Goal: Task Accomplishment & Management: Complete application form

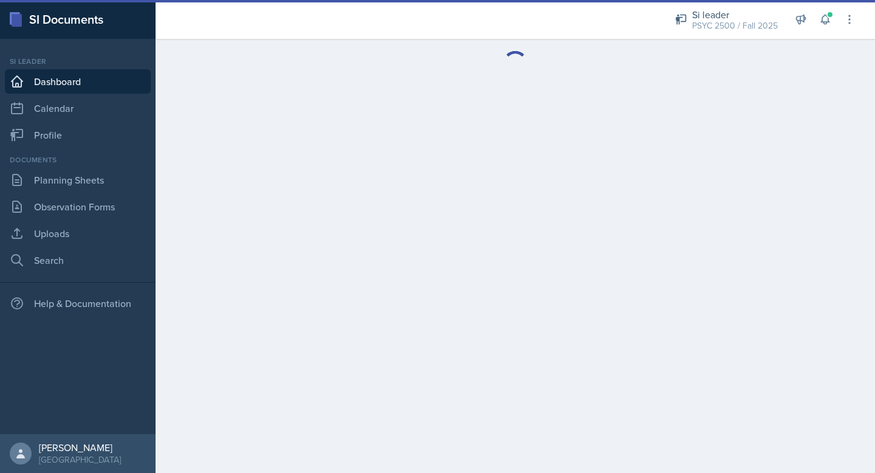
click at [814, 23] on div "Si leader PSYC 2500 / Fall 2025 Si leader PSYC 2500 / Spring 2025 Si leader PSY…" at bounding box center [757, 19] width 198 height 39
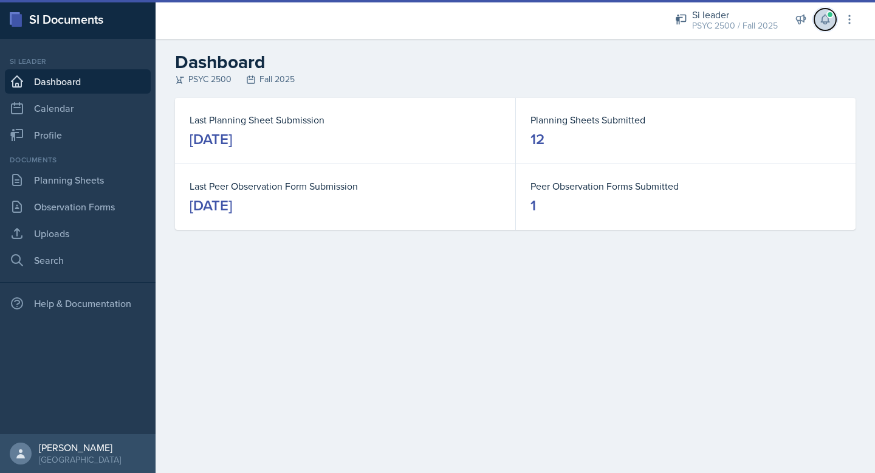
click at [818, 23] on button at bounding box center [825, 20] width 22 height 22
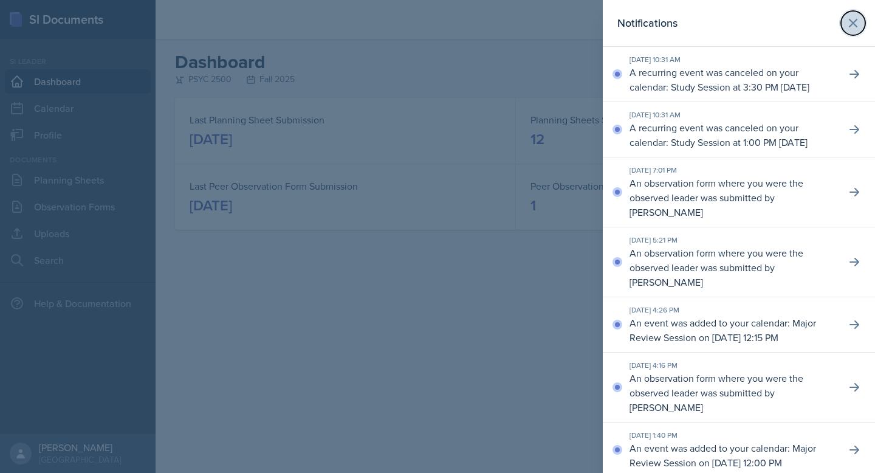
click at [853, 28] on icon at bounding box center [853, 23] width 15 height 15
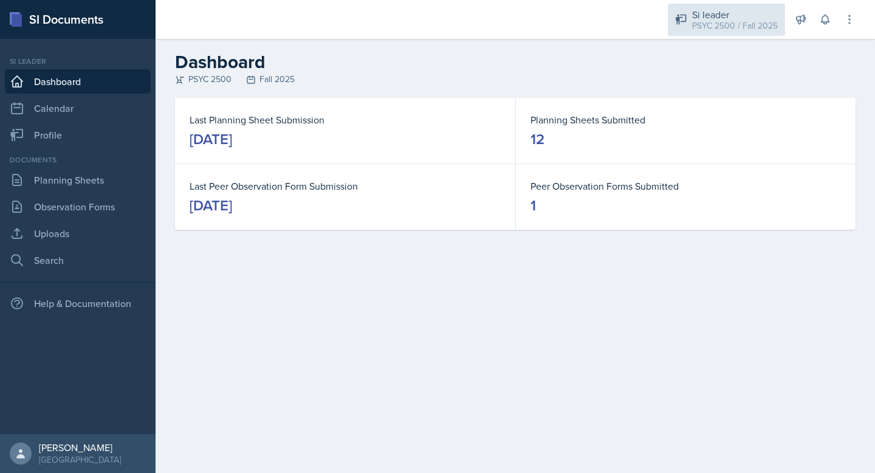
click at [711, 19] on div "PSYC 2500 / Fall 2025" at bounding box center [735, 25] width 86 height 13
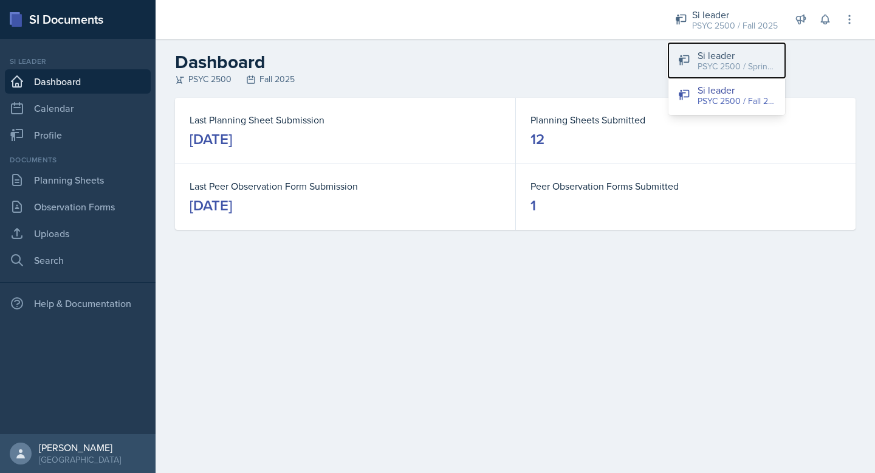
click at [712, 64] on div "PSYC 2500 / Spring 2025" at bounding box center [737, 66] width 78 height 13
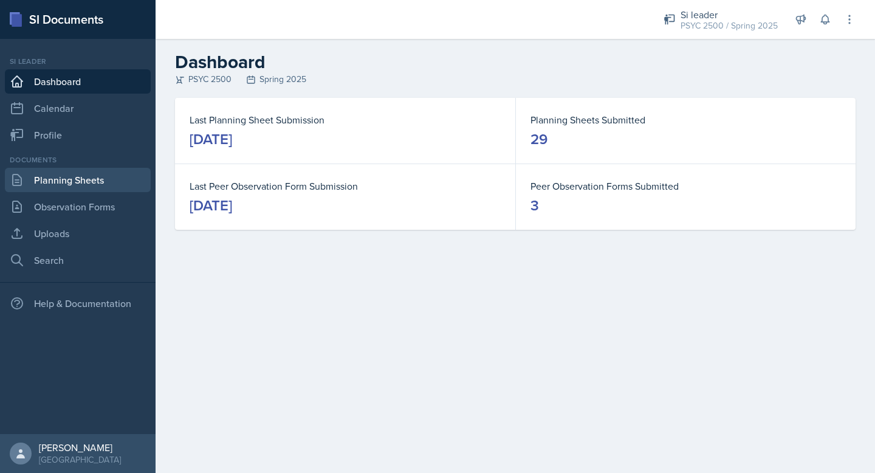
click at [74, 184] on link "Planning Sheets" at bounding box center [78, 180] width 146 height 24
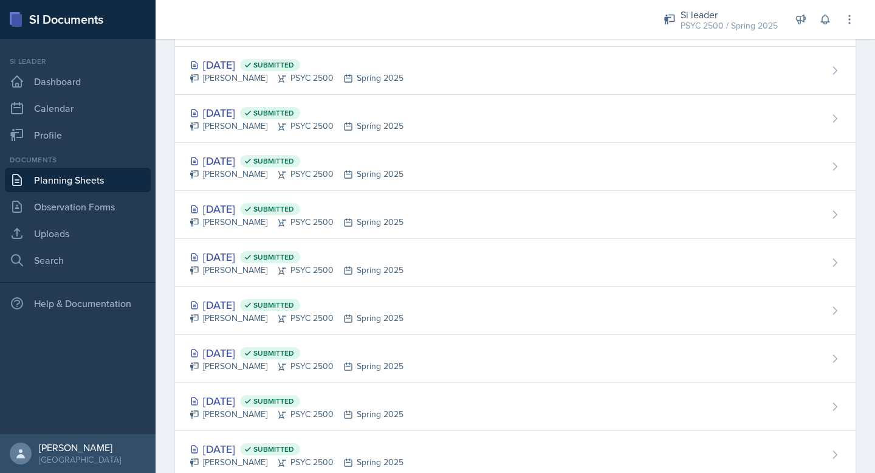
scroll to position [926, 0]
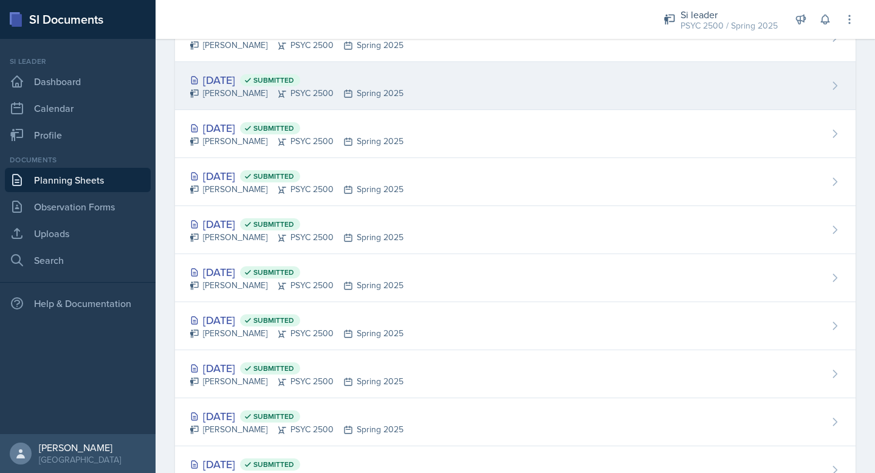
click at [256, 94] on div "[PERSON_NAME] PSYC 2500 Spring 2025" at bounding box center [297, 93] width 214 height 13
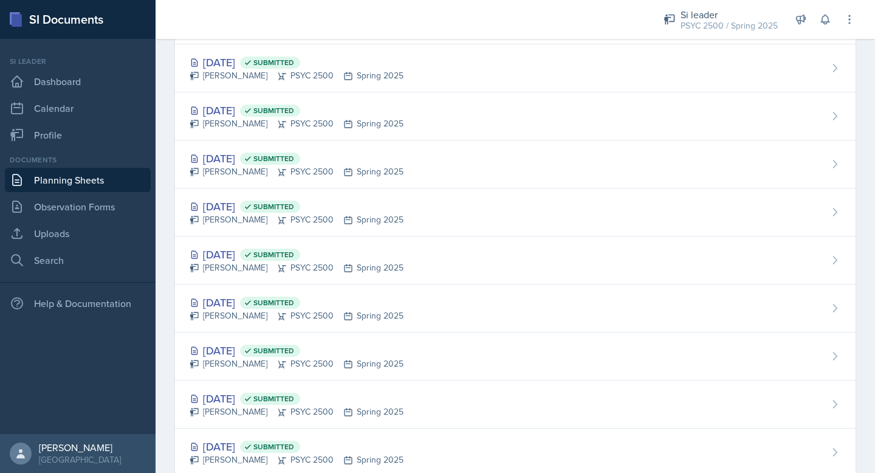
scroll to position [789, 0]
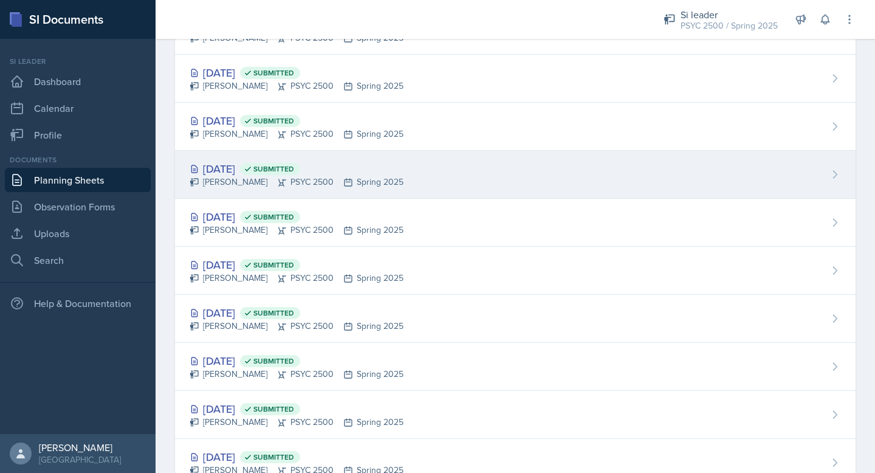
click at [243, 177] on div "[PERSON_NAME] PSYC 2500 Spring 2025" at bounding box center [297, 182] width 214 height 13
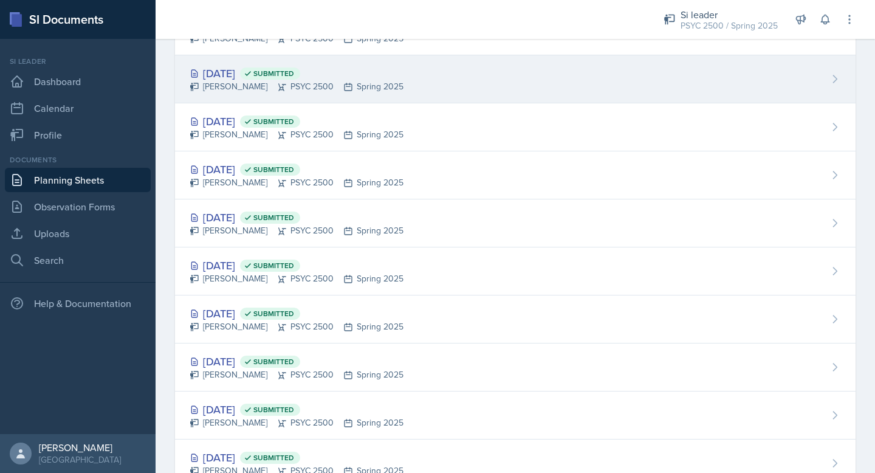
scroll to position [565, 0]
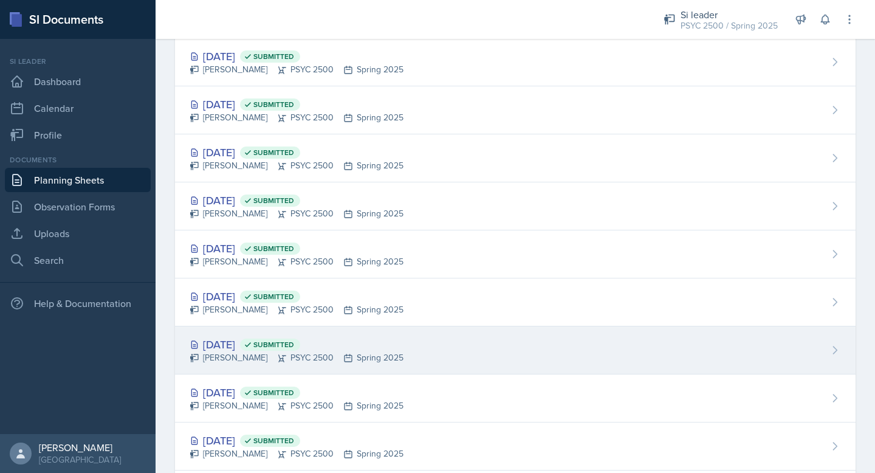
click at [238, 354] on div "[PERSON_NAME] PSYC 2500 Spring 2025" at bounding box center [297, 357] width 214 height 13
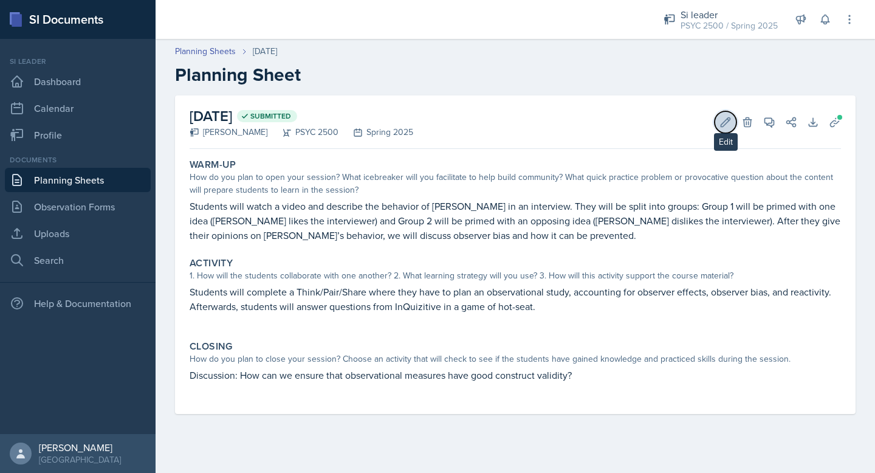
click at [723, 120] on icon at bounding box center [726, 122] width 12 height 12
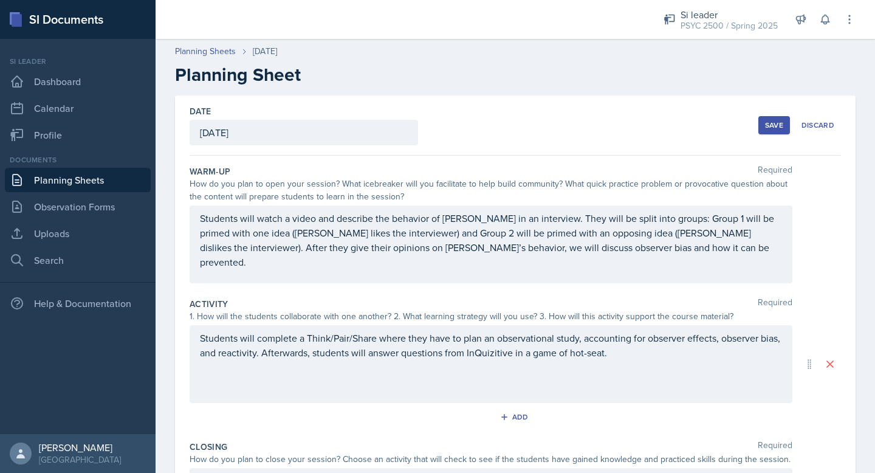
click at [427, 85] on h2 "Planning Sheet" at bounding box center [515, 75] width 681 height 22
click at [202, 49] on link "Planning Sheets" at bounding box center [205, 51] width 61 height 13
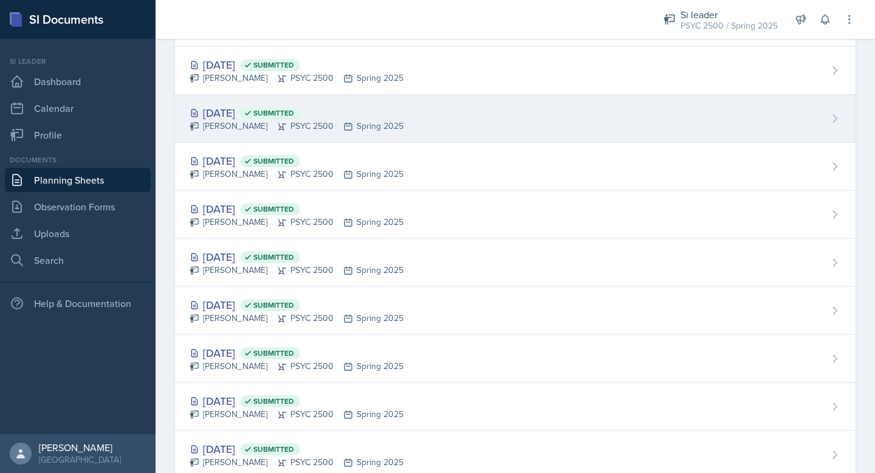
scroll to position [830, 0]
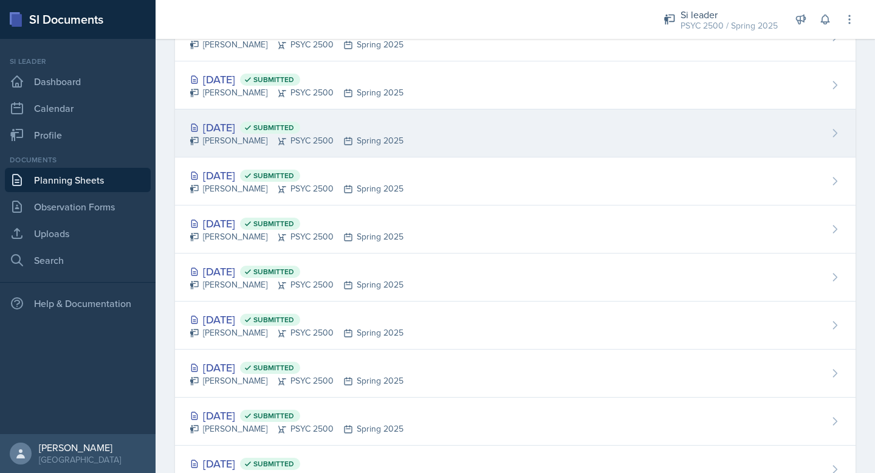
click at [835, 138] on icon at bounding box center [835, 133] width 12 height 12
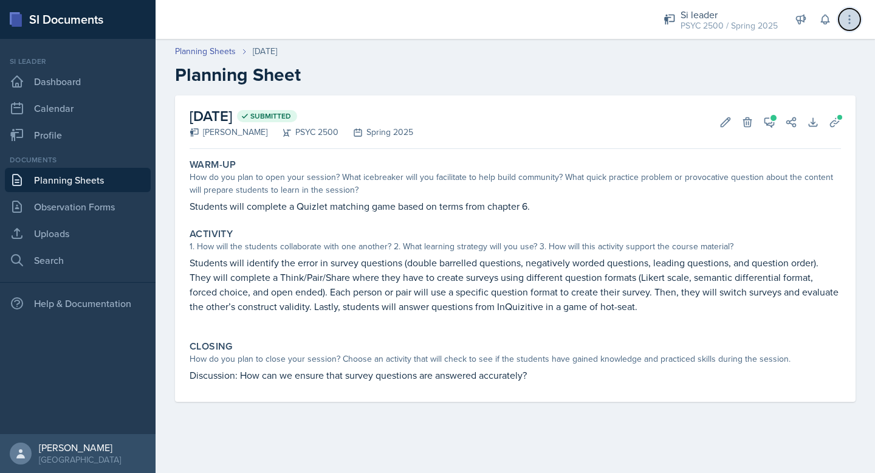
click at [849, 25] on icon at bounding box center [850, 19] width 12 height 12
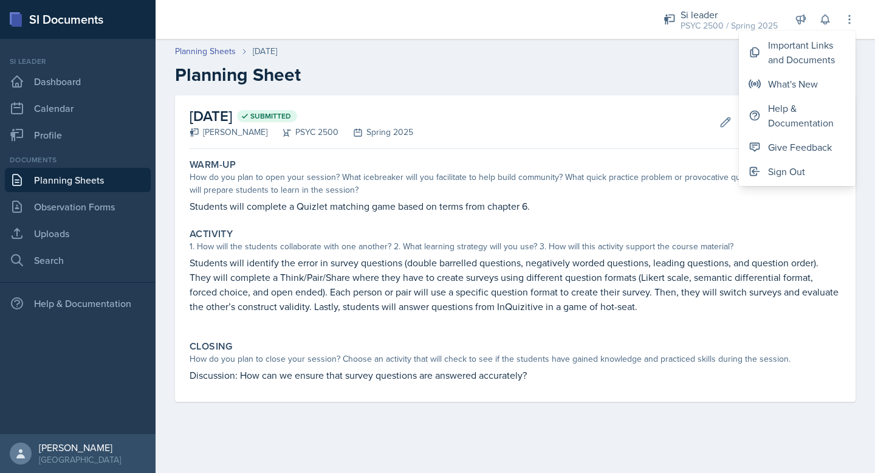
click at [651, 108] on div "[DATE] Submitted [PERSON_NAME] PSYC 2500 Spring 2025 Edit Delete View Comments …" at bounding box center [516, 121] width 652 height 53
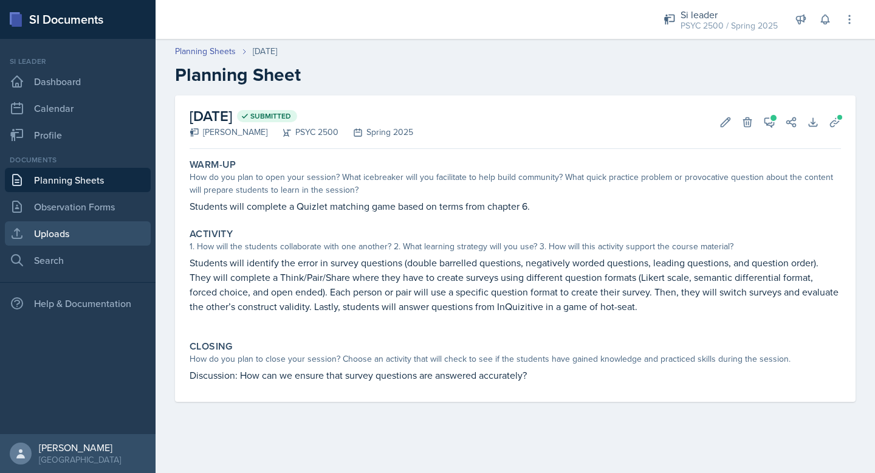
click at [64, 233] on link "Uploads" at bounding box center [78, 233] width 146 height 24
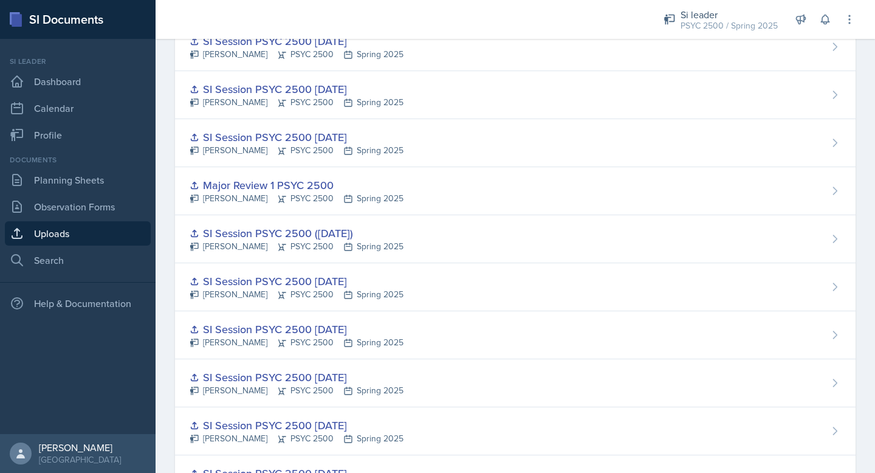
scroll to position [725, 0]
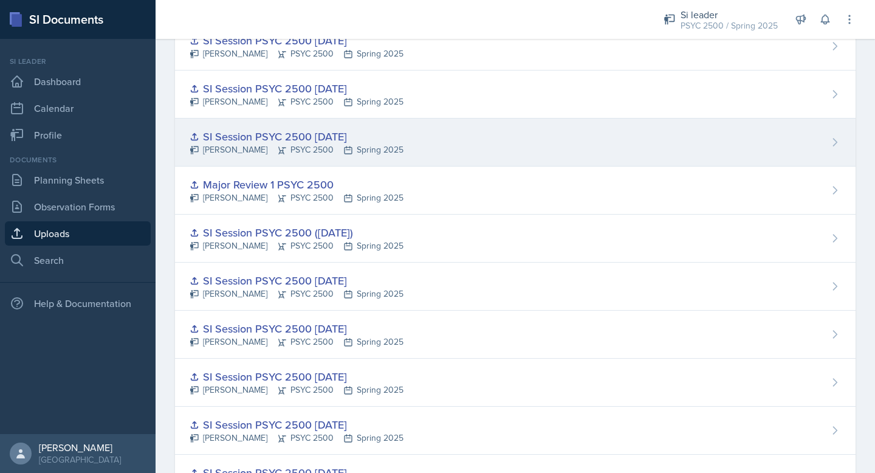
click at [833, 145] on icon at bounding box center [835, 142] width 12 height 12
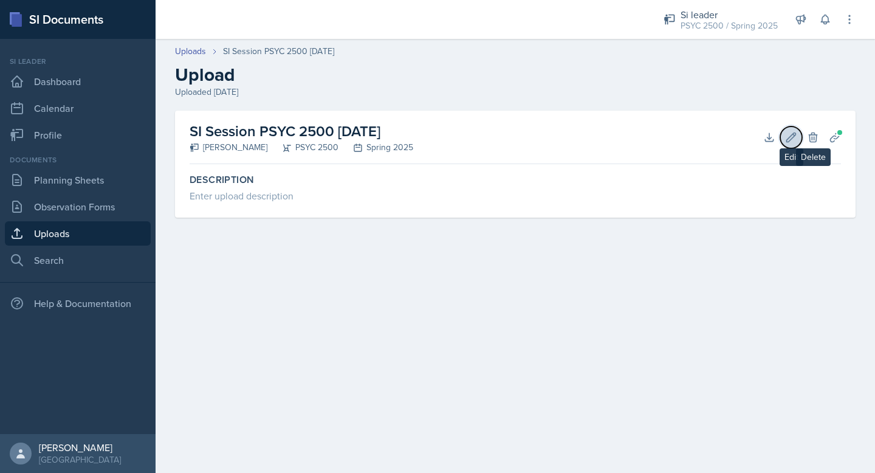
click at [799, 131] on button "Edit" at bounding box center [791, 137] width 22 height 22
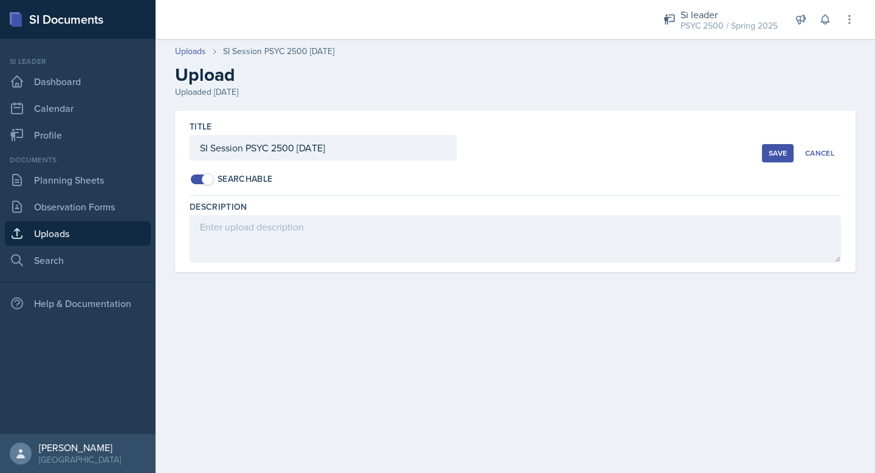
click at [215, 175] on div "Searchable" at bounding box center [476, 179] width 573 height 13
click at [769, 154] on div "Save" at bounding box center [778, 153] width 18 height 10
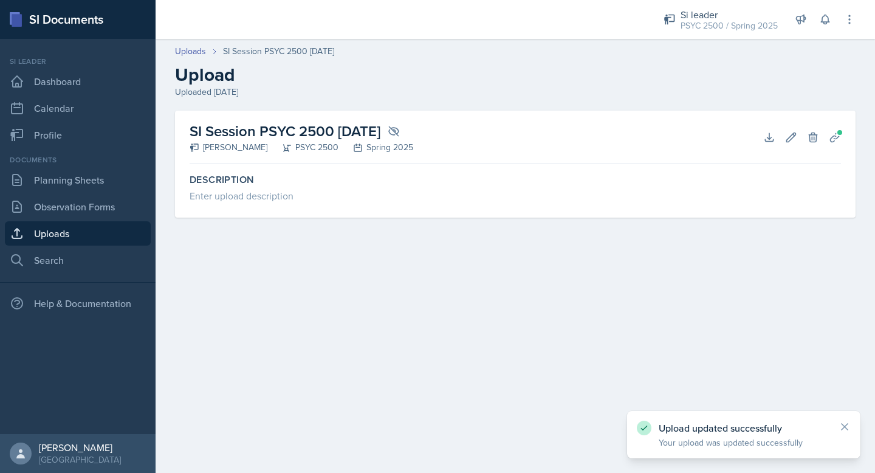
click at [118, 233] on link "Uploads" at bounding box center [78, 233] width 146 height 24
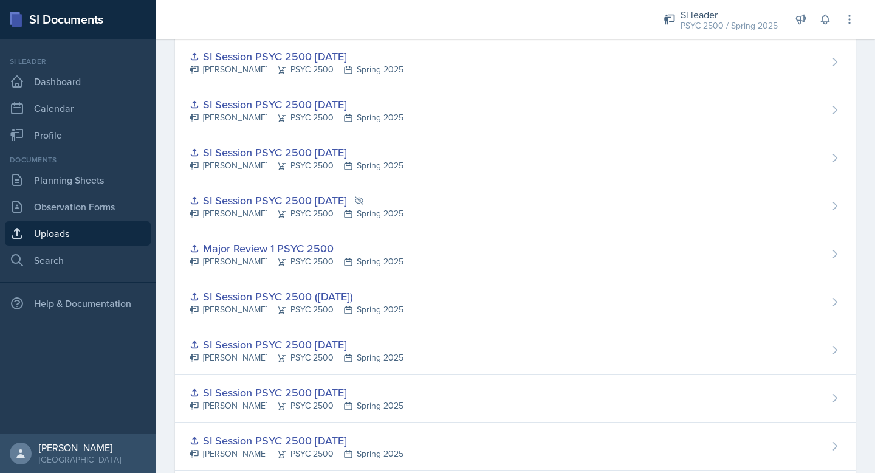
scroll to position [642, 0]
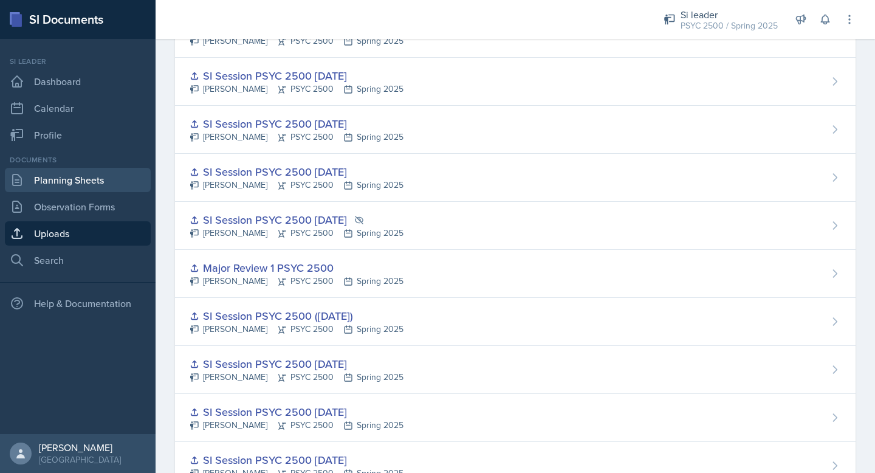
click at [82, 178] on link "Planning Sheets" at bounding box center [78, 180] width 146 height 24
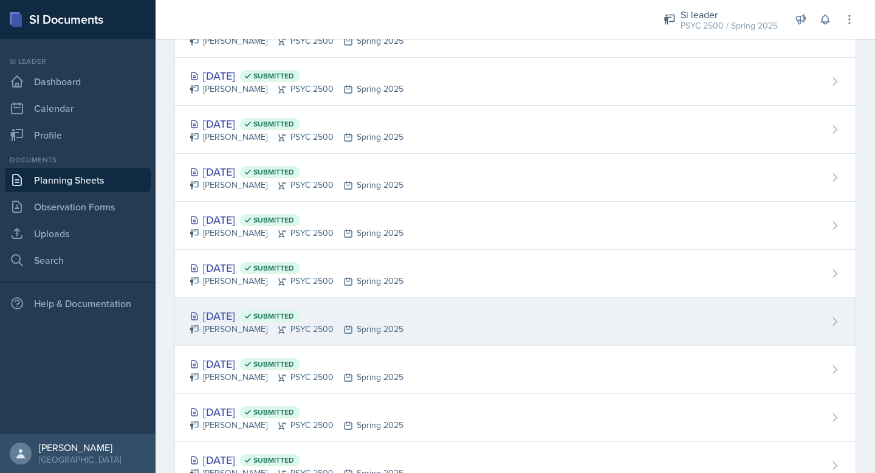
click at [836, 322] on icon at bounding box center [836, 321] width 4 height 7
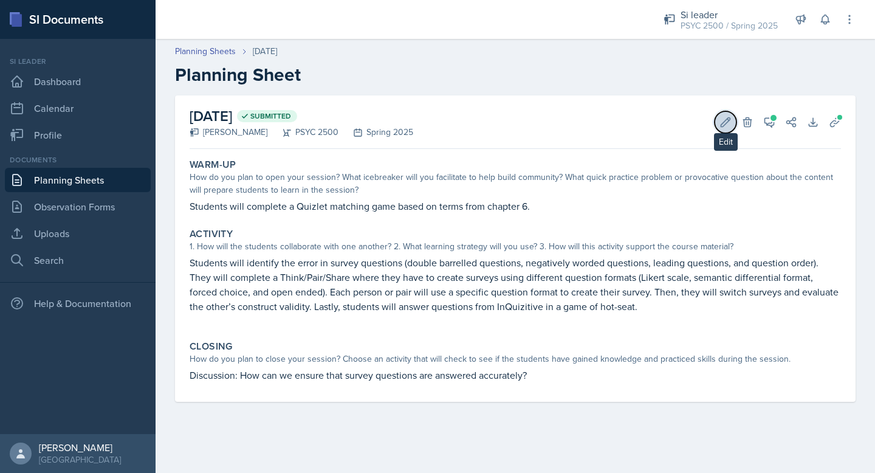
click at [719, 129] on button "Edit" at bounding box center [726, 122] width 22 height 22
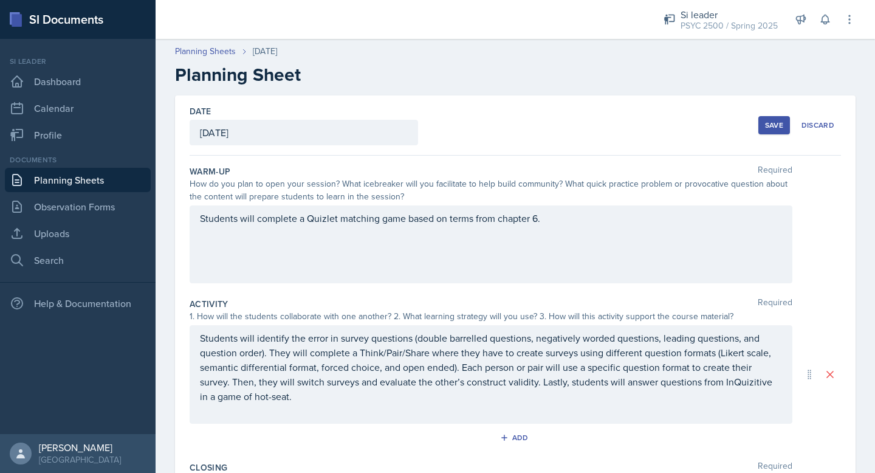
click at [292, 218] on div "Students will complete a Quizlet matching game based on terms from chapter 6." at bounding box center [491, 244] width 603 height 78
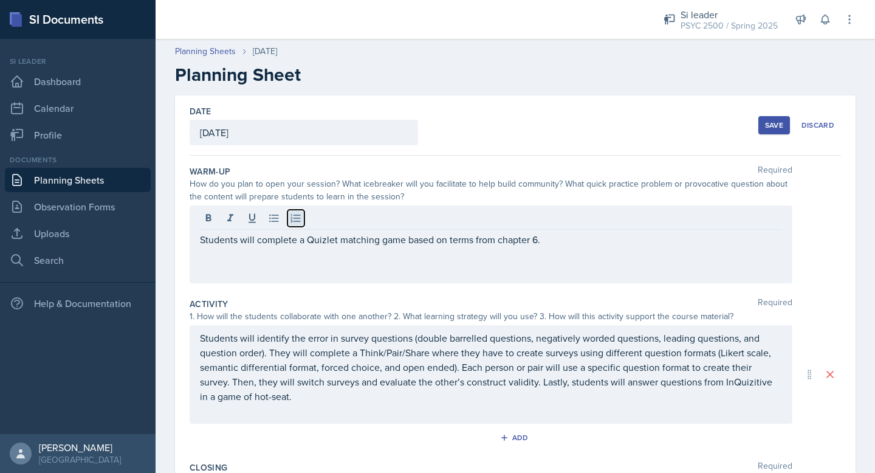
click at [292, 218] on icon at bounding box center [296, 218] width 10 height 8
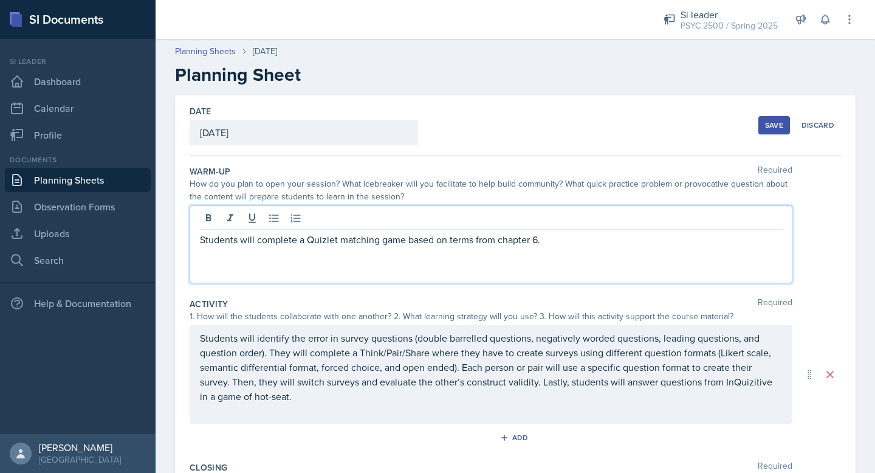
click at [284, 244] on p "Students will complete a Quizlet matching game based on terms from chapter 6." at bounding box center [491, 239] width 582 height 15
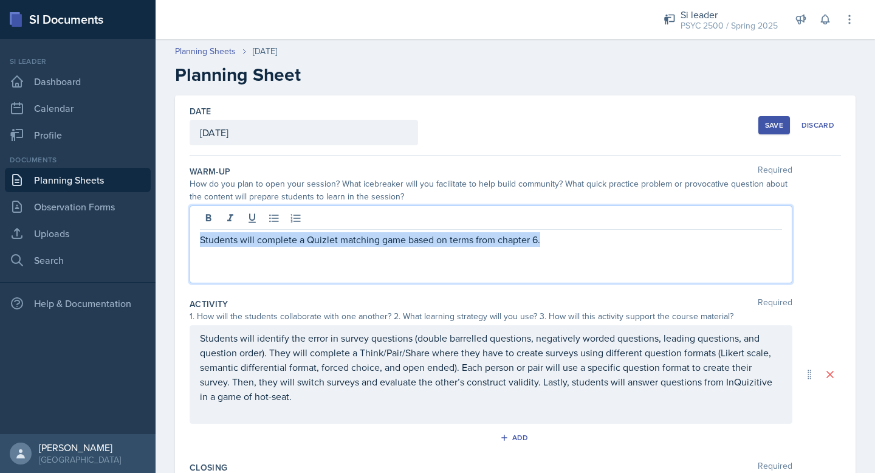
click at [284, 244] on p "Students will complete a Quizlet matching game based on terms from chapter 6." at bounding box center [491, 239] width 582 height 15
copy p "Students will complete a Quizlet matching game based on terms from chapter 6."
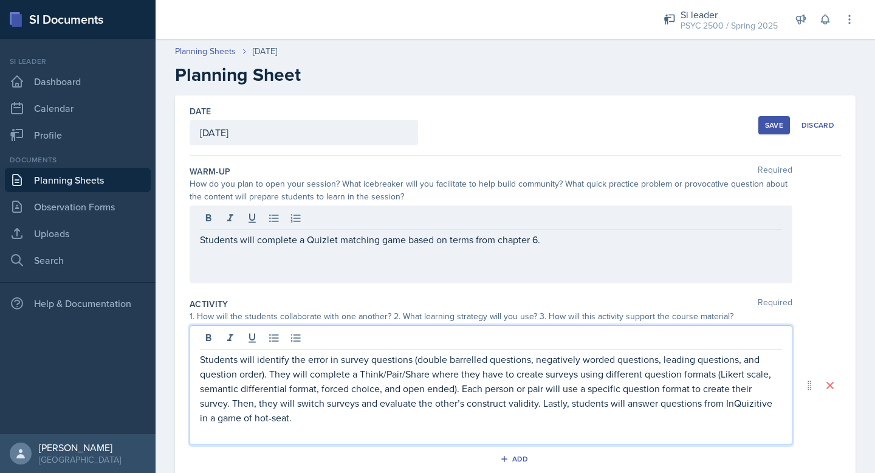
click at [317, 363] on p "Students will identify the error in survey questions (double barrelled question…" at bounding box center [491, 388] width 582 height 73
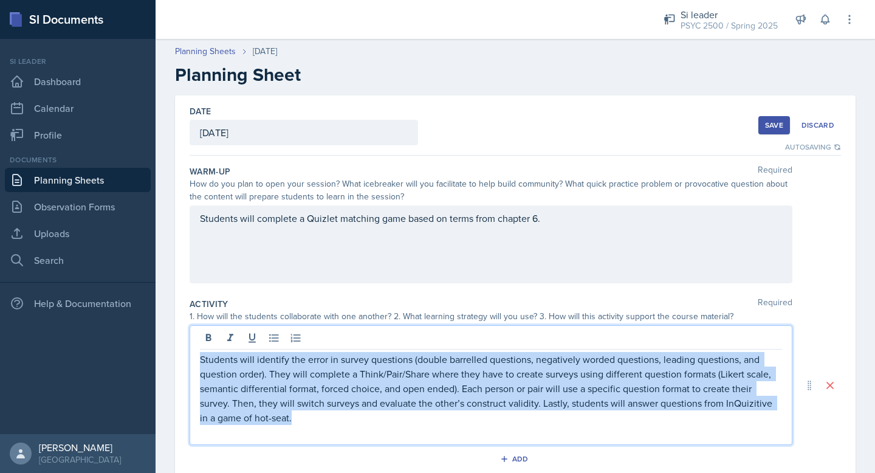
click at [317, 363] on p "Students will identify the error in survey questions (double barrelled question…" at bounding box center [491, 388] width 582 height 73
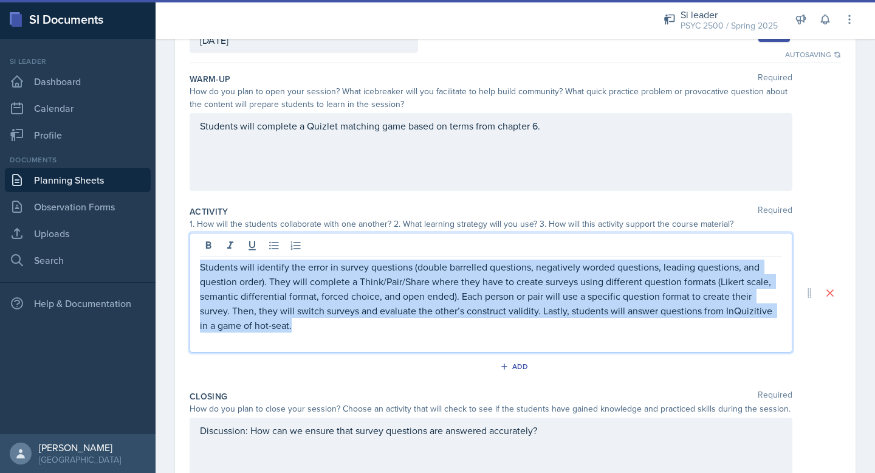
scroll to position [119, 0]
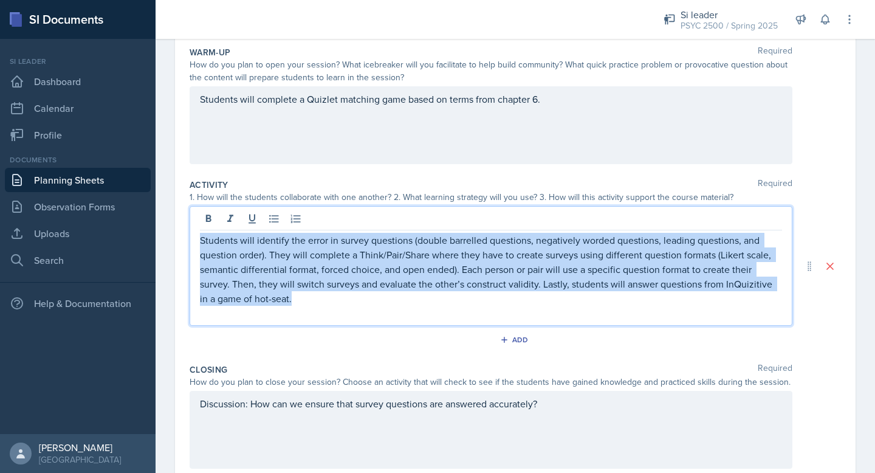
copy p "Students will identify the error in survey questions (double barrelled question…"
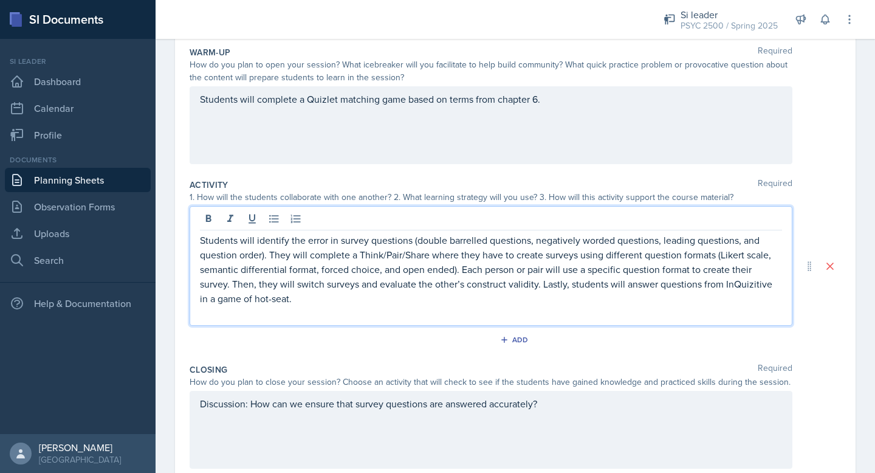
click at [261, 411] on div "Discussion: How can we ensure that survey questions are answered accurately?" at bounding box center [491, 430] width 603 height 78
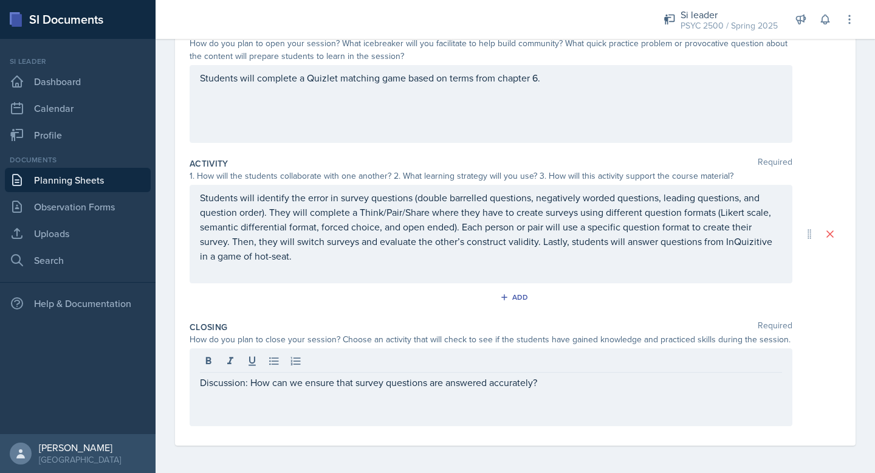
click at [261, 411] on div "Discussion: How can we ensure that survey questions are answered accurately?" at bounding box center [491, 387] width 603 height 78
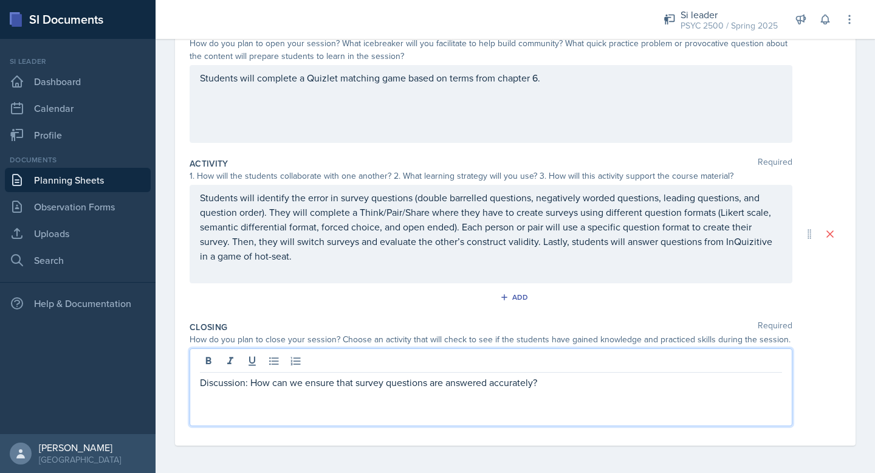
click at [260, 393] on div "Discussion: How can we ensure that survey questions are answered accurately?" at bounding box center [491, 387] width 603 height 78
click at [260, 388] on p "Discussion: How can we ensure that survey questions are answered accurately?" at bounding box center [491, 382] width 582 height 15
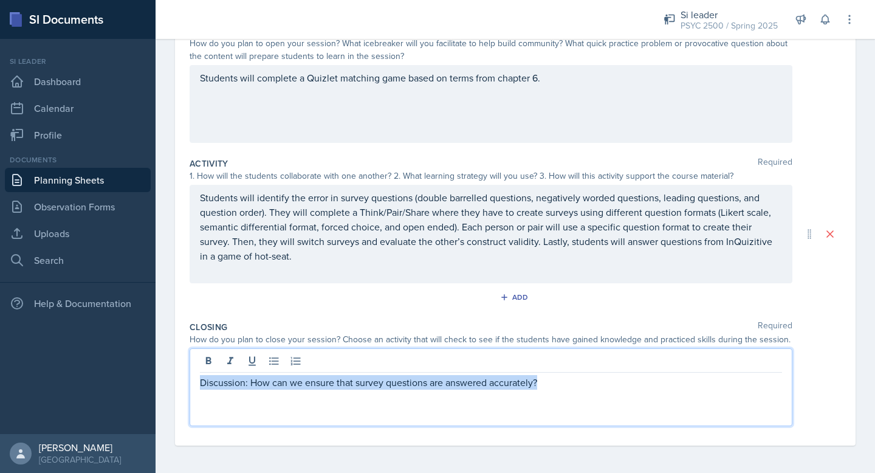
copy p "Discussion: How can we ensure that survey questions are answered accurately?"
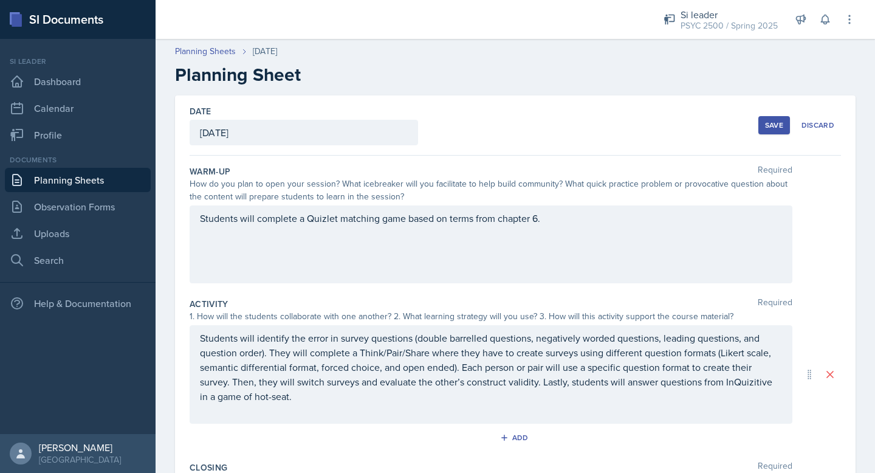
click at [78, 177] on link "Planning Sheets" at bounding box center [78, 180] width 146 height 24
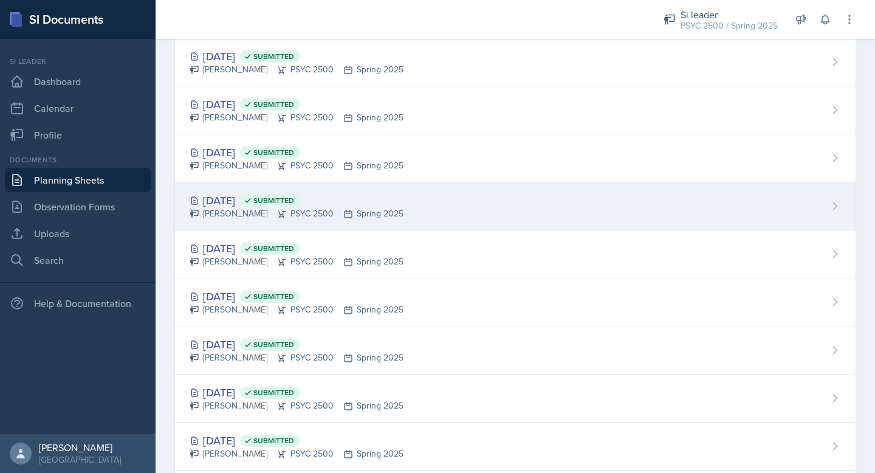
scroll to position [692, 0]
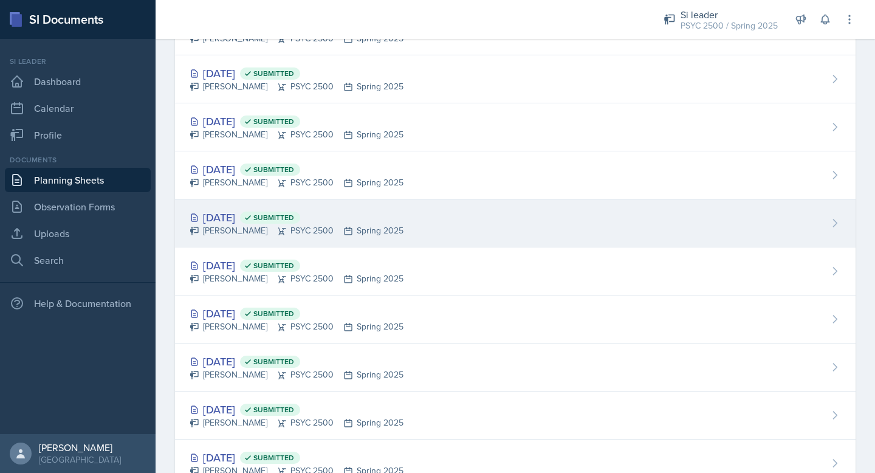
click at [289, 227] on div "[PERSON_NAME] PSYC 2500 Spring 2025" at bounding box center [297, 230] width 214 height 13
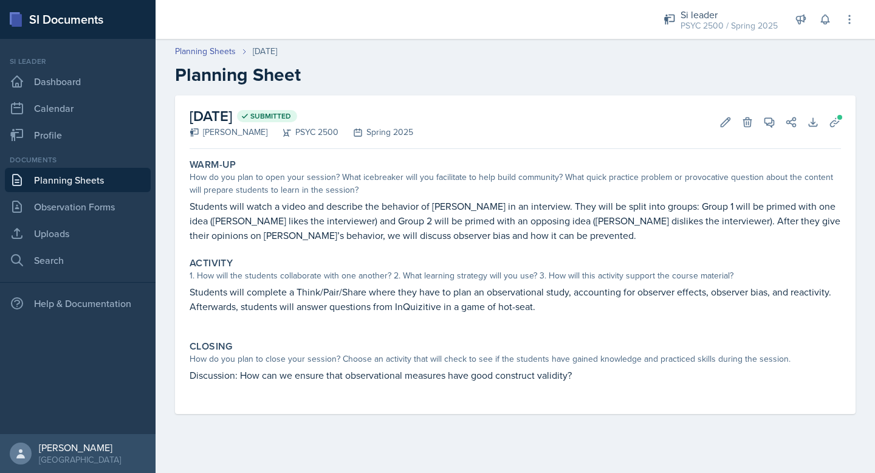
click at [303, 216] on p "Students will watch a video and describe the behavior of [PERSON_NAME] in an in…" at bounding box center [516, 221] width 652 height 44
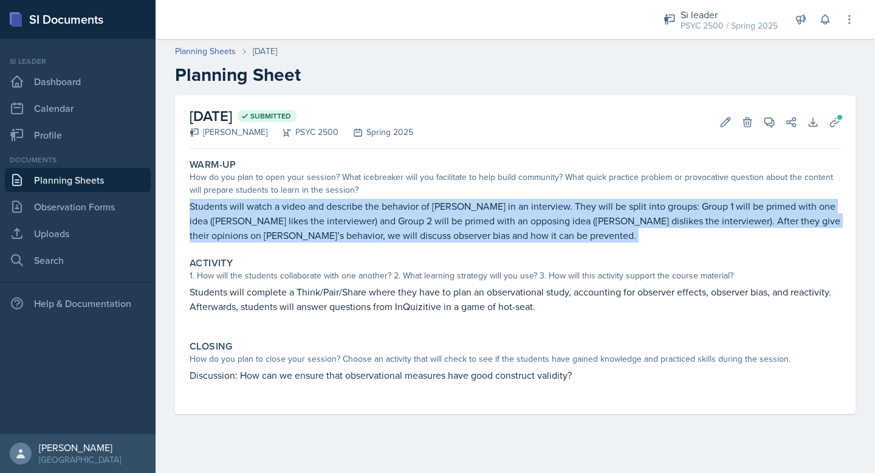
click at [303, 216] on p "Students will watch a video and describe the behavior of [PERSON_NAME] in an in…" at bounding box center [516, 221] width 652 height 44
copy div "Students will watch a video and describe the behavior of [PERSON_NAME] in an in…"
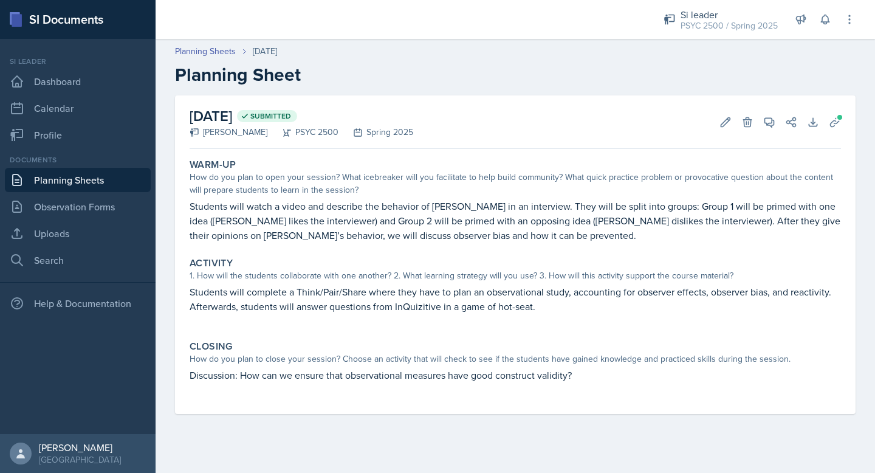
click at [263, 313] on p "Students will complete a Think/Pair/Share where they have to plan an observatio…" at bounding box center [516, 298] width 652 height 29
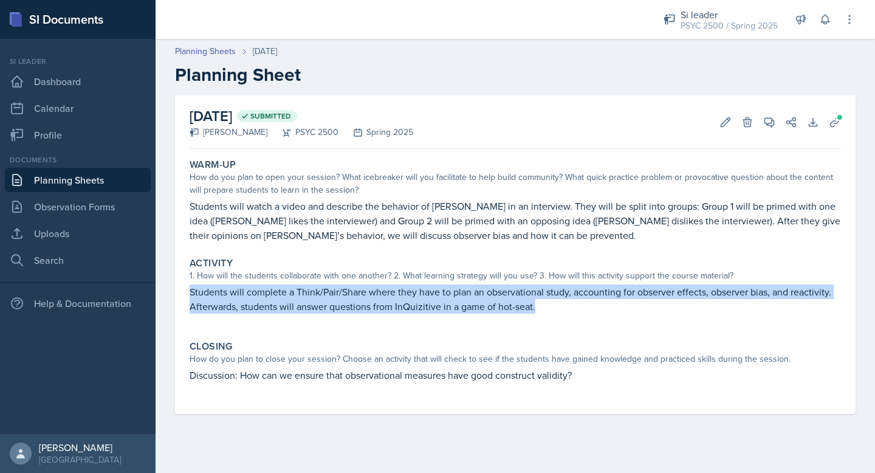
click at [263, 313] on p "Students will complete a Think/Pair/Share where they have to plan an observatio…" at bounding box center [516, 298] width 652 height 29
copy p "Students will complete a Think/Pair/Share where they have to plan an observatio…"
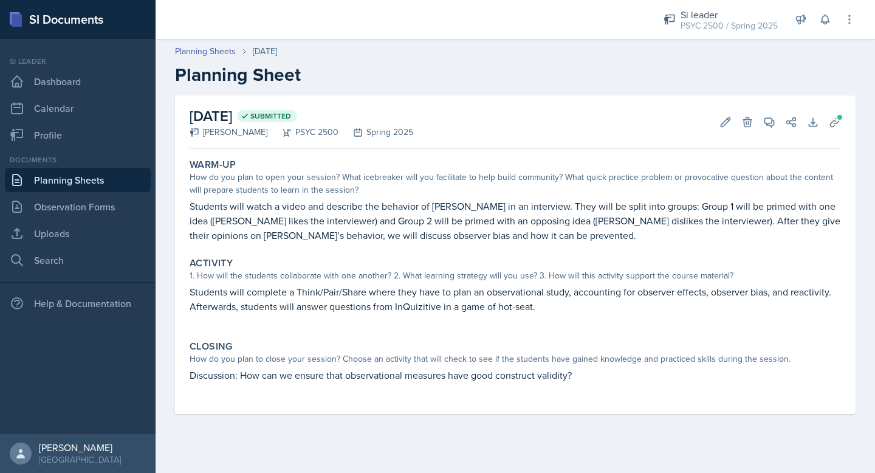
click at [284, 373] on p "Discussion: How can we ensure that observational measures have good construct v…" at bounding box center [516, 375] width 652 height 15
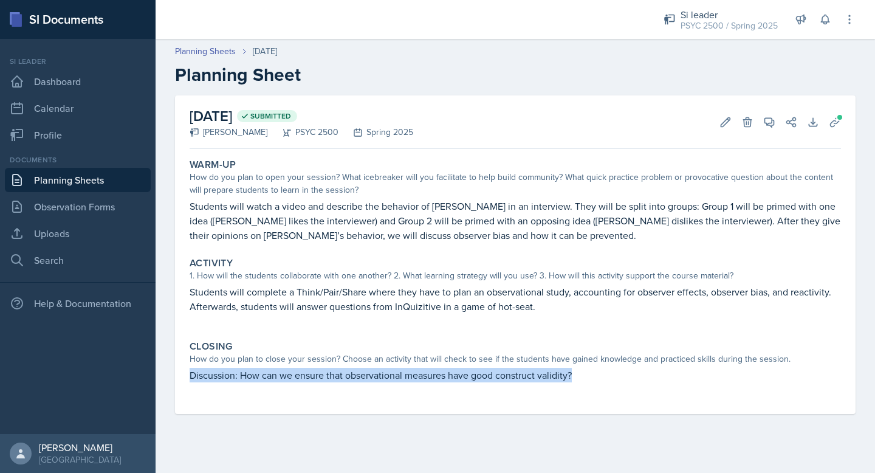
click at [284, 373] on p "Discussion: How can we ensure that observational measures have good construct v…" at bounding box center [516, 375] width 652 height 15
copy p "Discussion: How can we ensure that observational measures have good construct v…"
click at [50, 86] on link "Dashboard" at bounding box center [78, 81] width 146 height 24
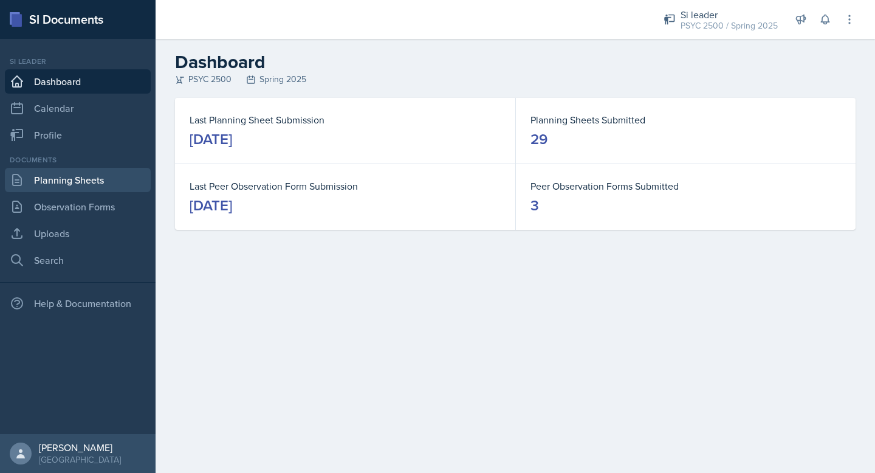
click at [53, 174] on link "Planning Sheets" at bounding box center [78, 180] width 146 height 24
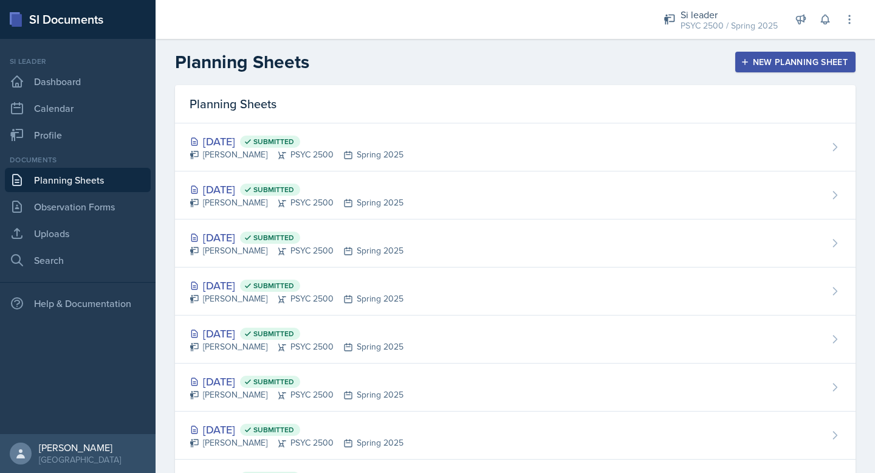
click at [781, 63] on div "New Planning Sheet" at bounding box center [795, 62] width 105 height 10
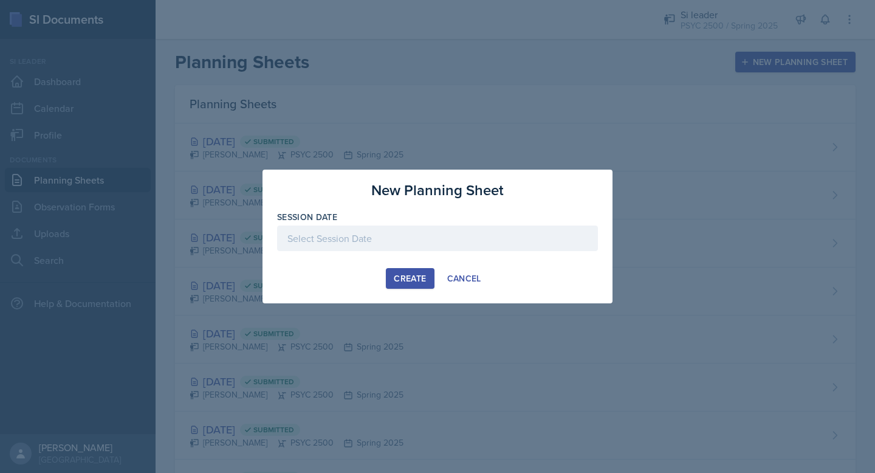
click at [405, 229] on div at bounding box center [437, 238] width 321 height 26
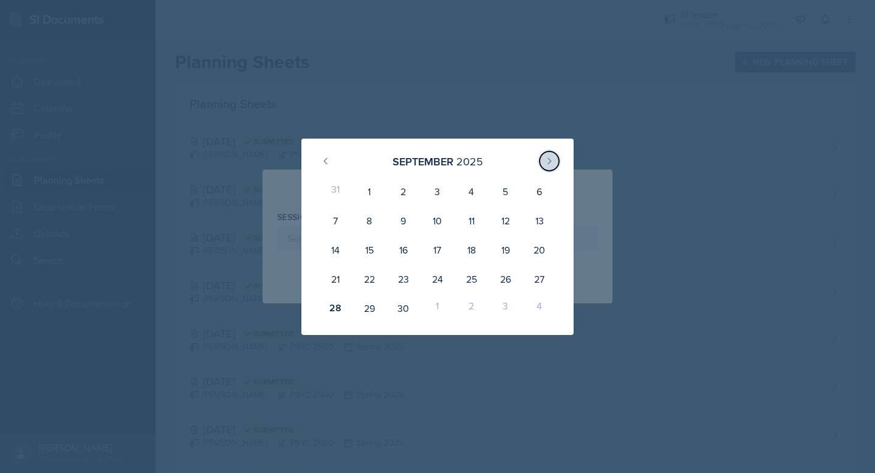
click at [551, 155] on button at bounding box center [549, 160] width 19 height 19
click at [479, 184] on div "2" at bounding box center [472, 191] width 34 height 29
type input "[DATE]"
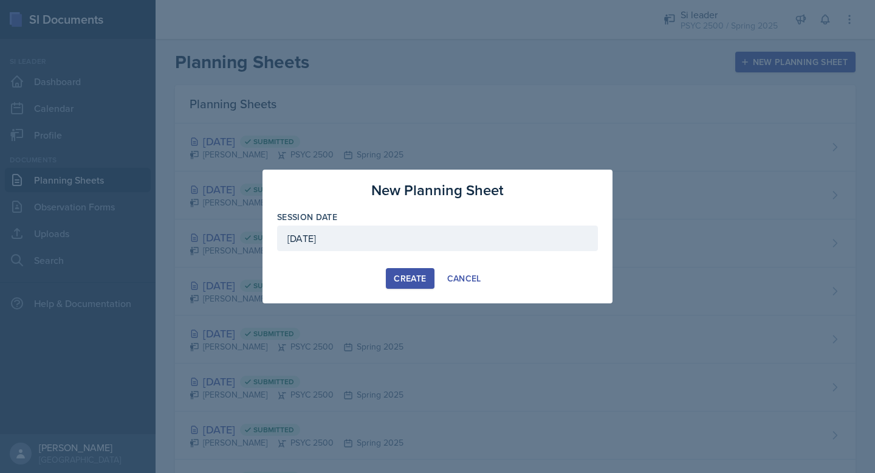
click at [410, 274] on div "Create" at bounding box center [410, 279] width 32 height 10
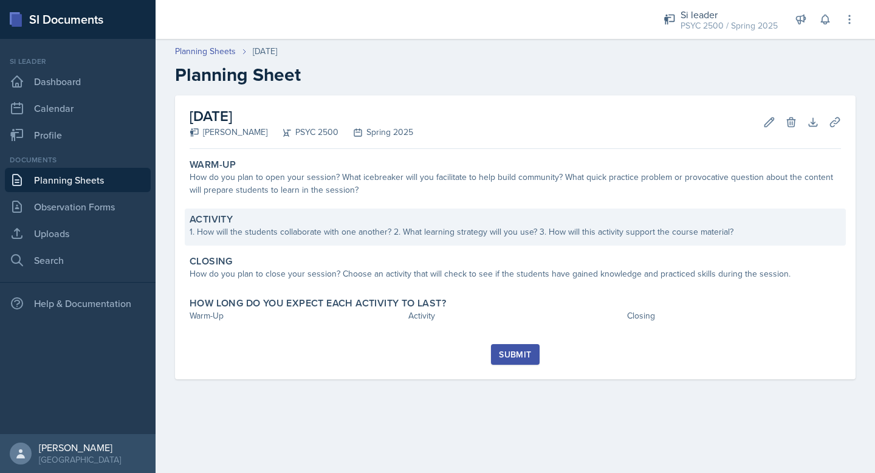
click at [301, 223] on div "Activity" at bounding box center [516, 219] width 652 height 12
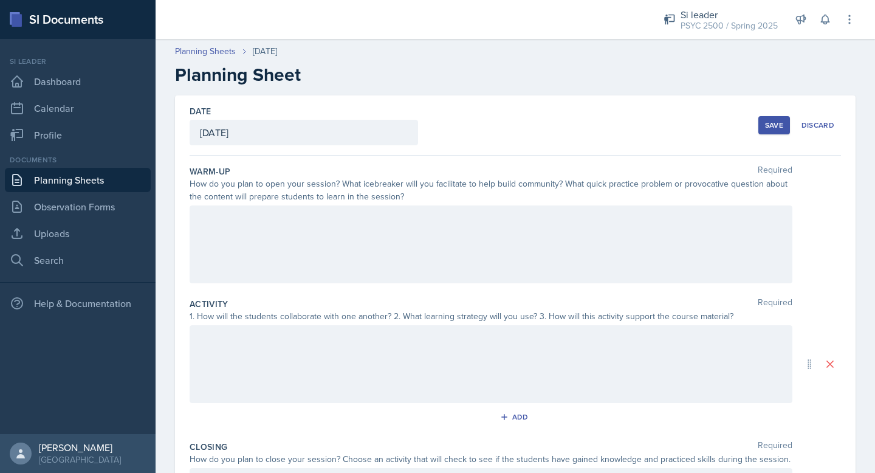
click at [273, 239] on div at bounding box center [491, 244] width 603 height 78
click at [352, 370] on div at bounding box center [491, 364] width 603 height 78
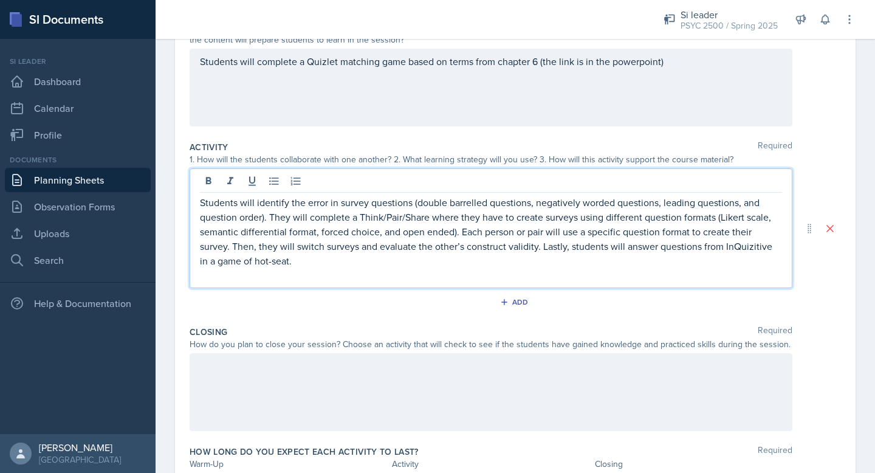
scroll to position [159, 0]
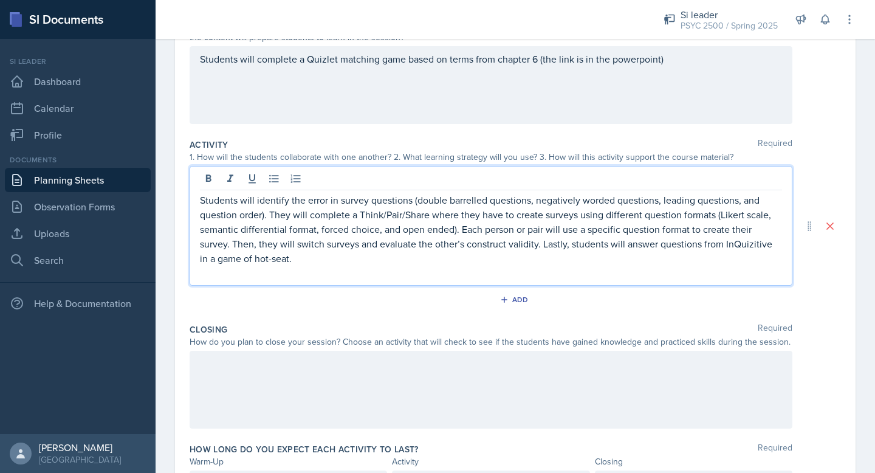
click at [266, 221] on p "Students will identify the error in survey questions (double barrelled question…" at bounding box center [491, 229] width 582 height 73
click at [338, 280] on p at bounding box center [491, 273] width 582 height 15
click at [345, 260] on p "Students will identify the error in survey questions (double barrelled question…" at bounding box center [491, 229] width 582 height 73
click at [323, 218] on p "Students will identify the error in survey questions (double barrelled question…" at bounding box center [491, 229] width 582 height 73
click at [318, 218] on p "Students will identify the error in survey questions (double barrelled question…" at bounding box center [491, 229] width 582 height 73
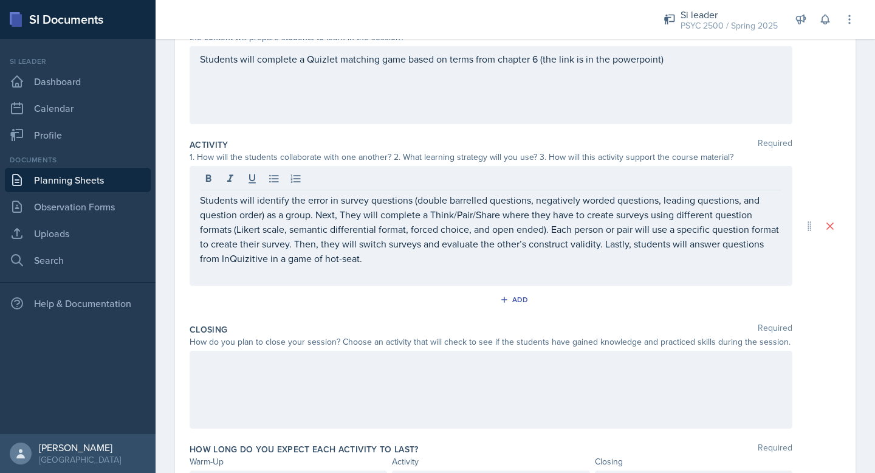
click at [311, 397] on div at bounding box center [491, 390] width 603 height 78
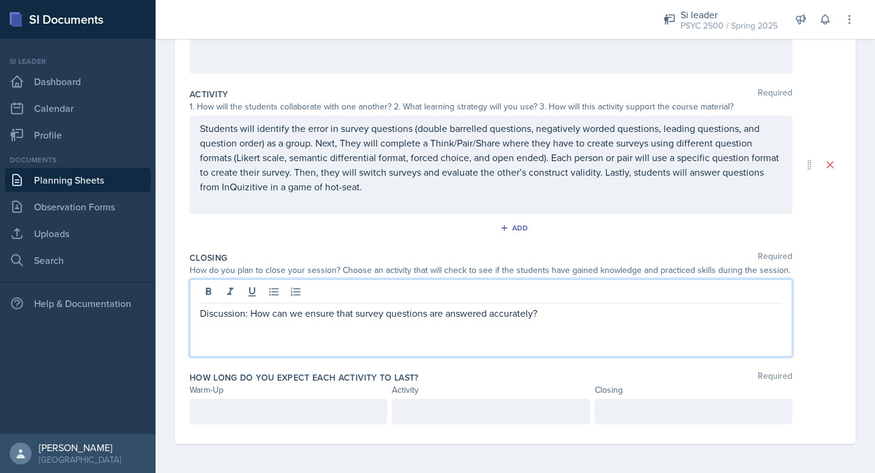
click at [278, 415] on p at bounding box center [288, 411] width 177 height 15
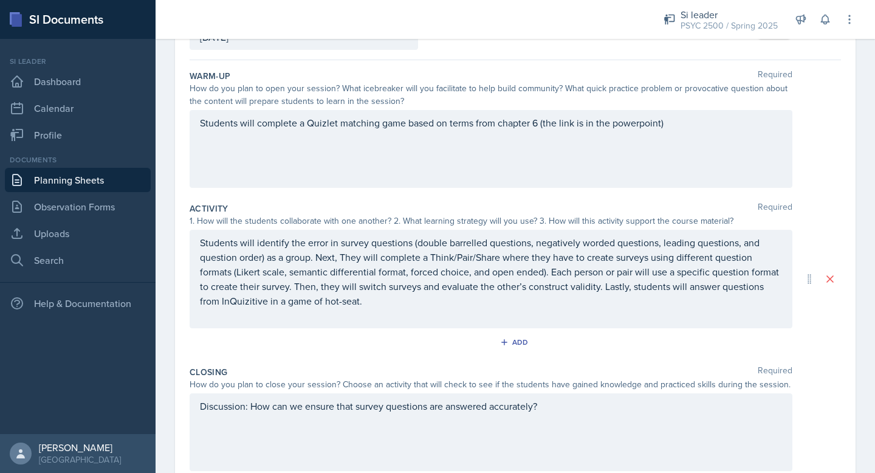
scroll to position [231, 0]
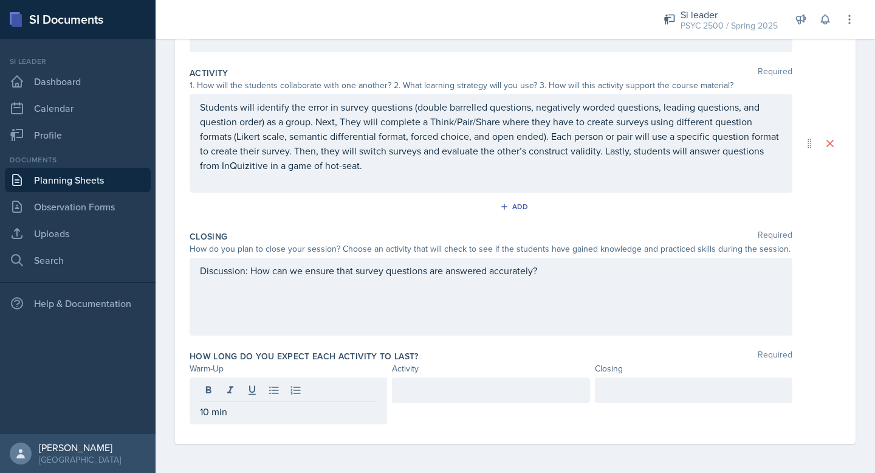
click at [483, 398] on div at bounding box center [491, 390] width 198 height 26
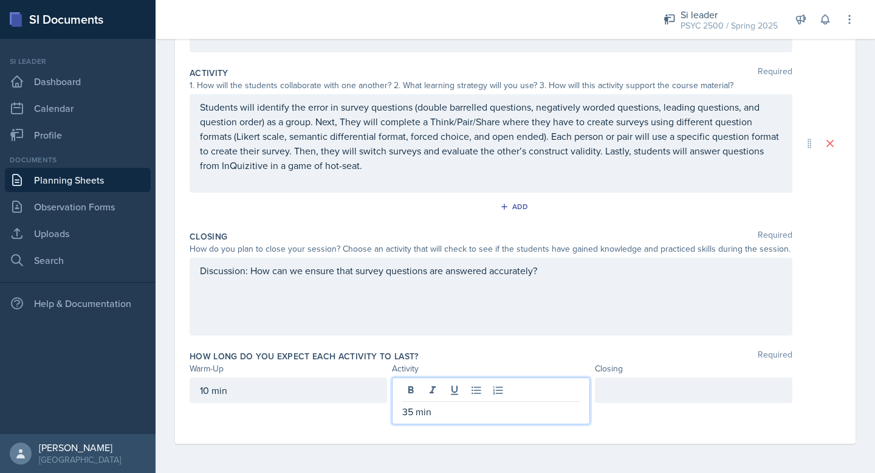
click at [653, 388] on div at bounding box center [694, 390] width 198 height 26
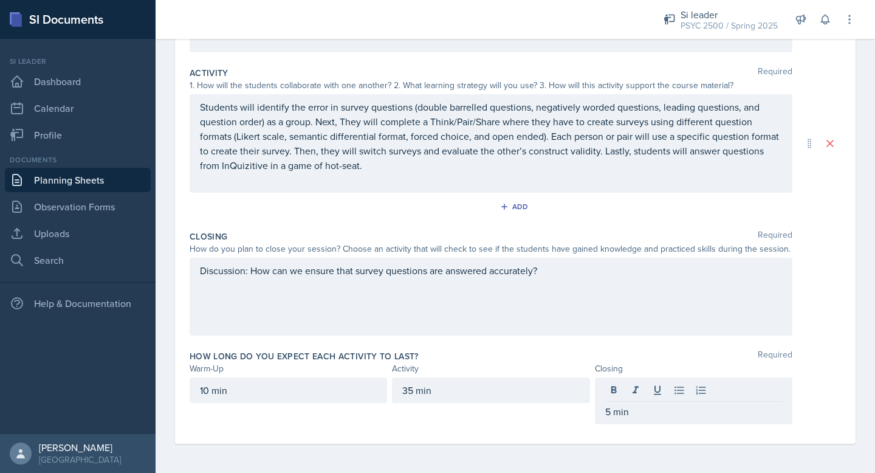
click at [822, 340] on div "Closing Required How do you plan to close your session? Choose an activity that…" at bounding box center [516, 285] width 652 height 120
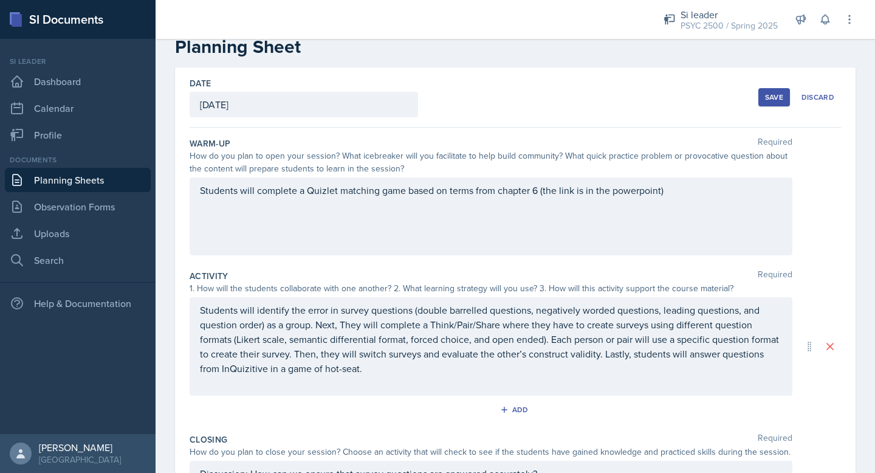
scroll to position [0, 0]
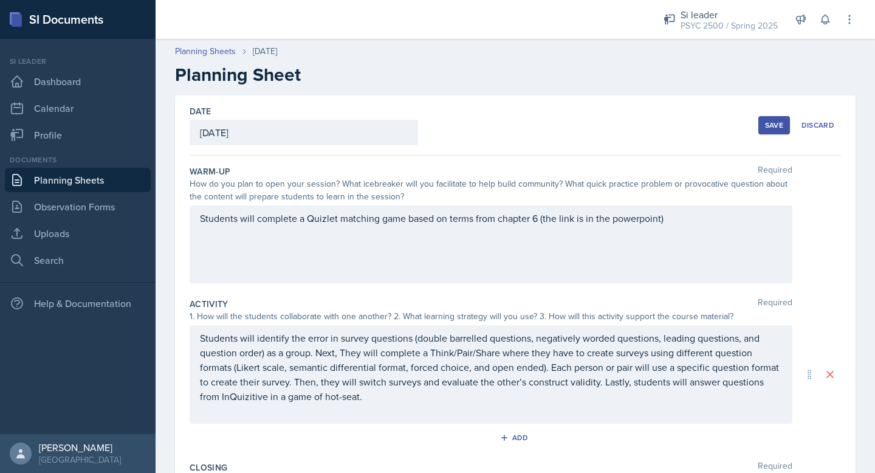
click at [763, 123] on button "Save" at bounding box center [775, 125] width 32 height 18
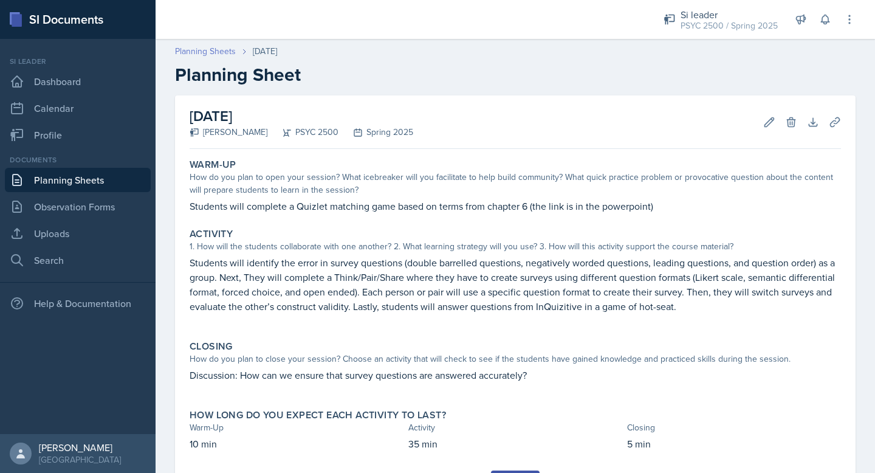
click at [204, 47] on link "Planning Sheets" at bounding box center [205, 51] width 61 height 13
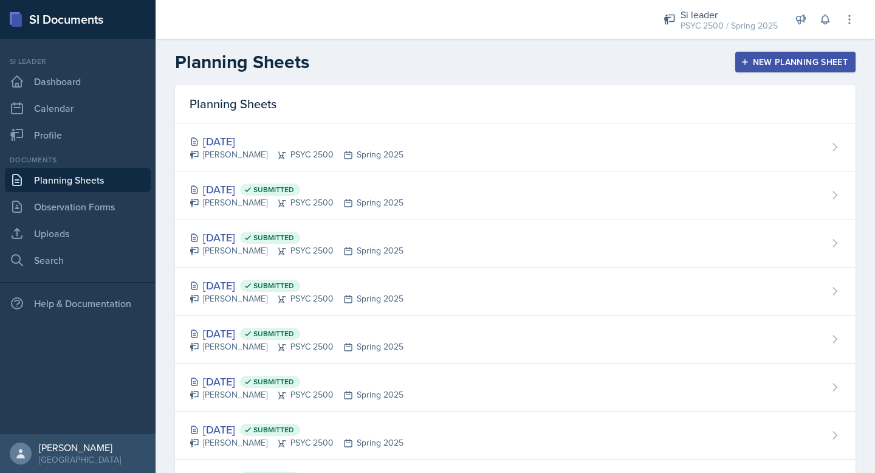
click at [824, 66] on div "New Planning Sheet" at bounding box center [795, 62] width 105 height 10
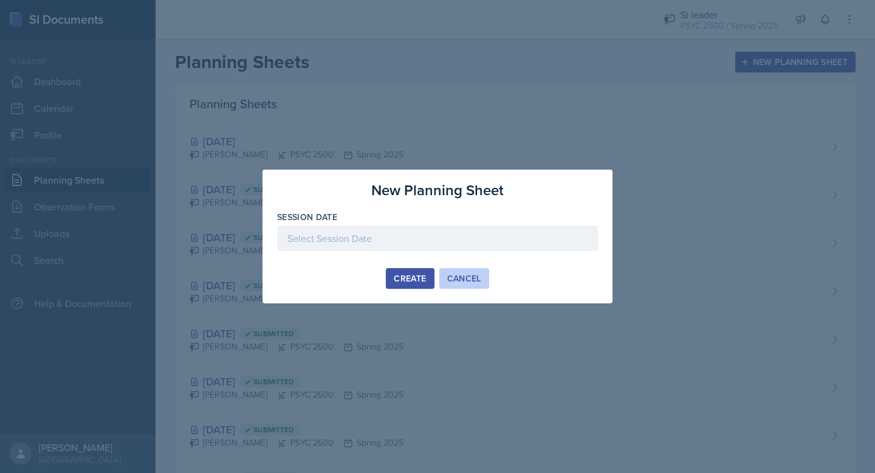
click at [453, 279] on div "Cancel" at bounding box center [464, 279] width 34 height 10
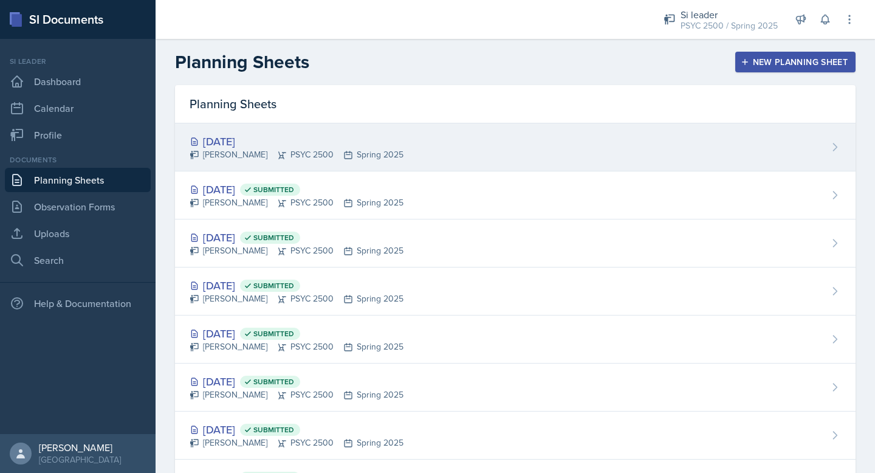
click at [452, 134] on div "[DATE] [PERSON_NAME] PSYC 2500 Spring 2025" at bounding box center [515, 147] width 681 height 48
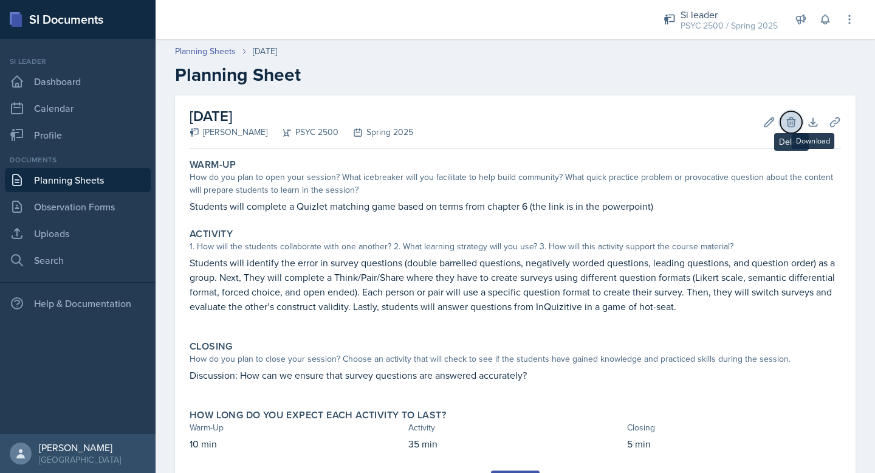
click at [794, 122] on icon at bounding box center [791, 121] width 8 height 9
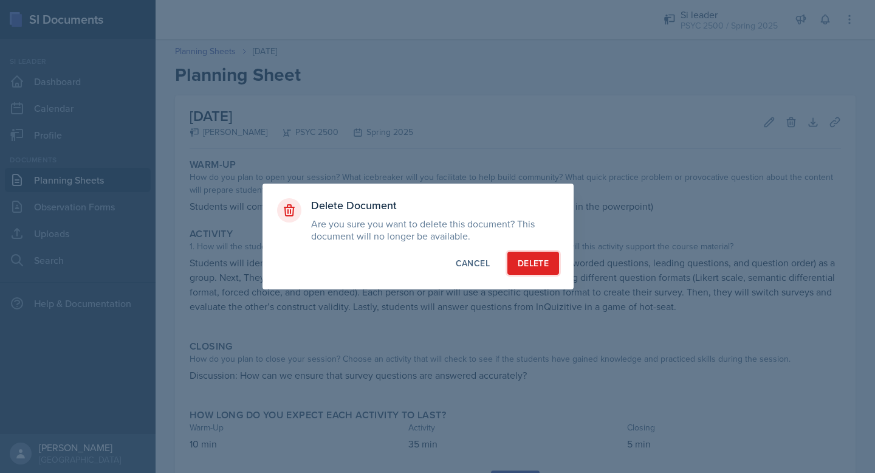
click at [532, 268] on div "Delete" at bounding box center [533, 263] width 31 height 12
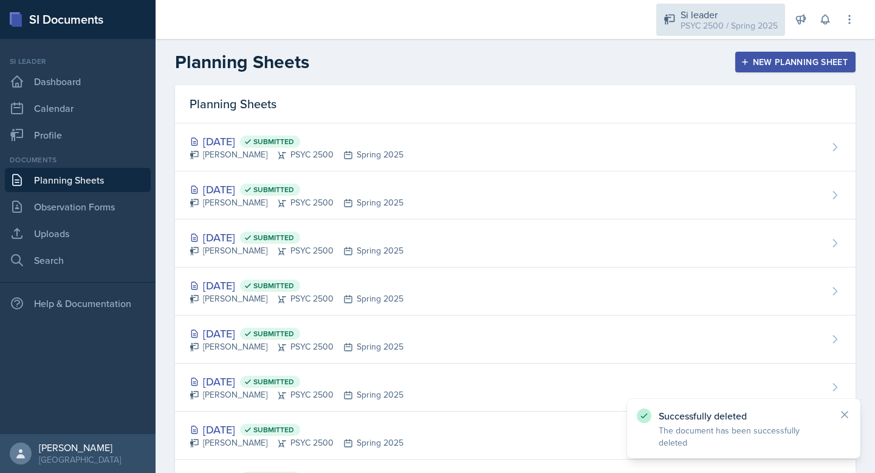
click at [776, 16] on div "Si leader" at bounding box center [729, 14] width 97 height 15
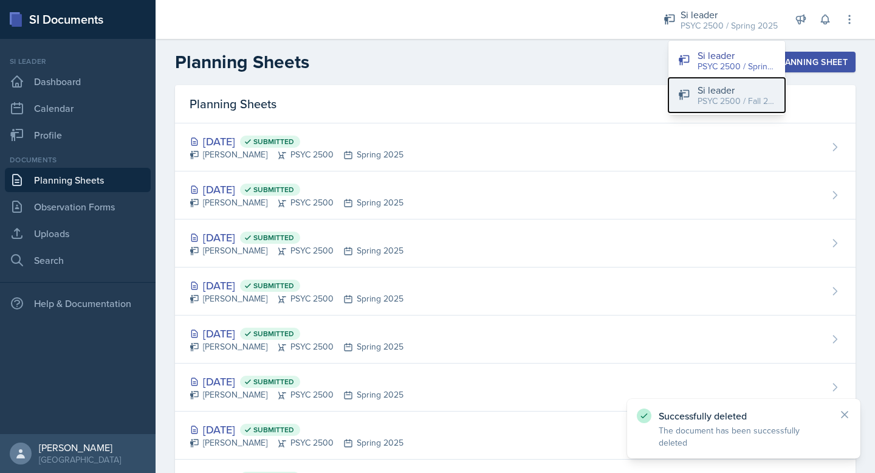
click at [706, 92] on div "Si leader" at bounding box center [737, 90] width 78 height 15
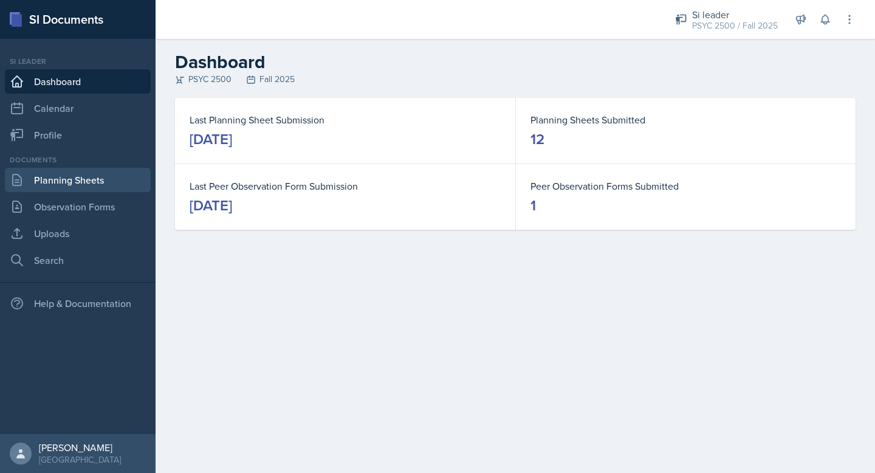
click at [78, 179] on link "Planning Sheets" at bounding box center [78, 180] width 146 height 24
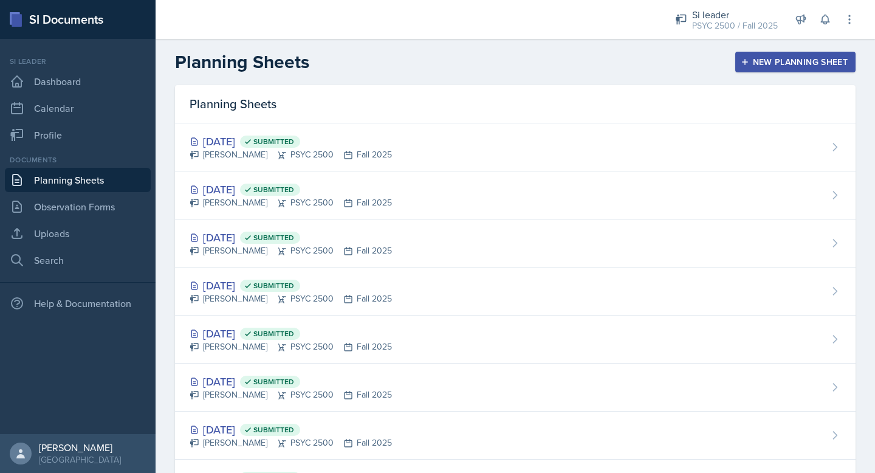
click at [745, 56] on button "New Planning Sheet" at bounding box center [795, 62] width 120 height 21
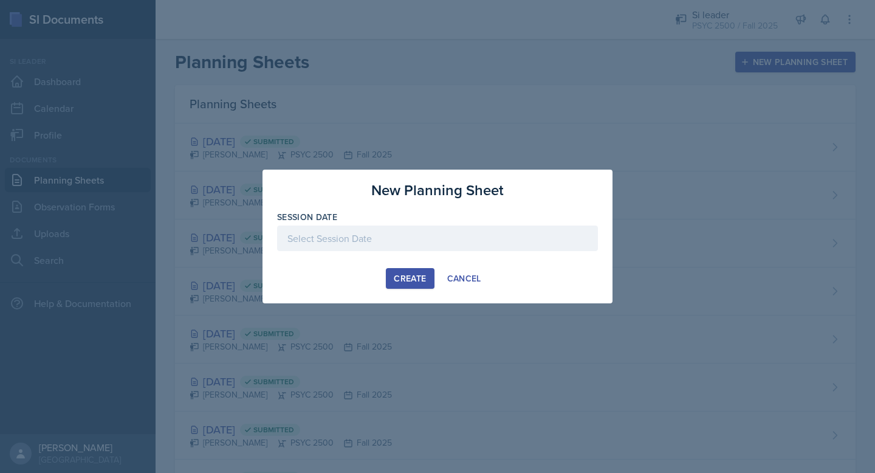
click at [349, 253] on div at bounding box center [437, 257] width 321 height 12
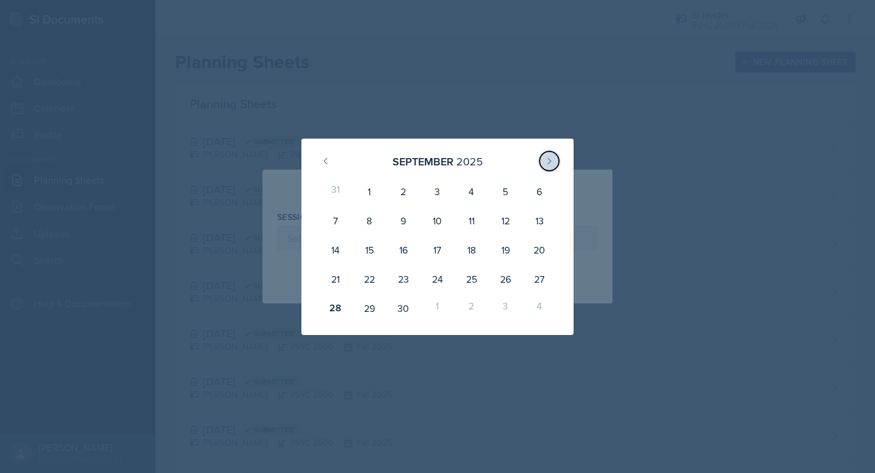
click at [556, 158] on button at bounding box center [549, 160] width 19 height 19
click at [467, 197] on div "2" at bounding box center [472, 191] width 34 height 29
type input "[DATE]"
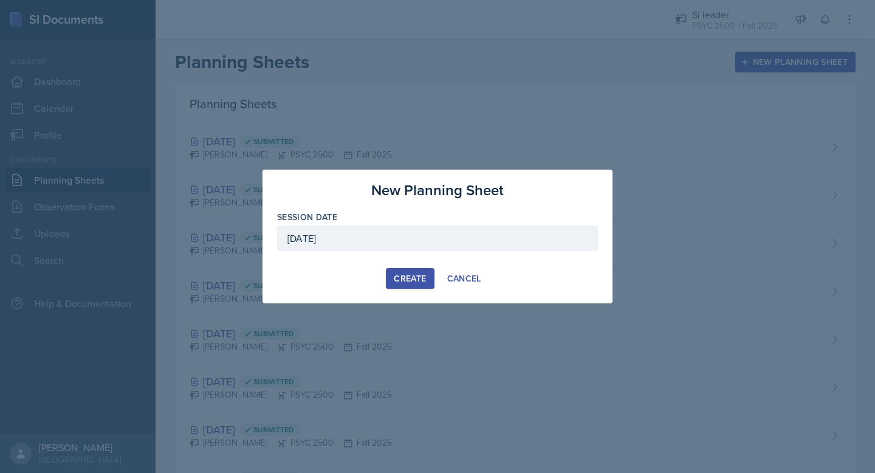
click at [411, 274] on div "Create" at bounding box center [410, 279] width 32 height 10
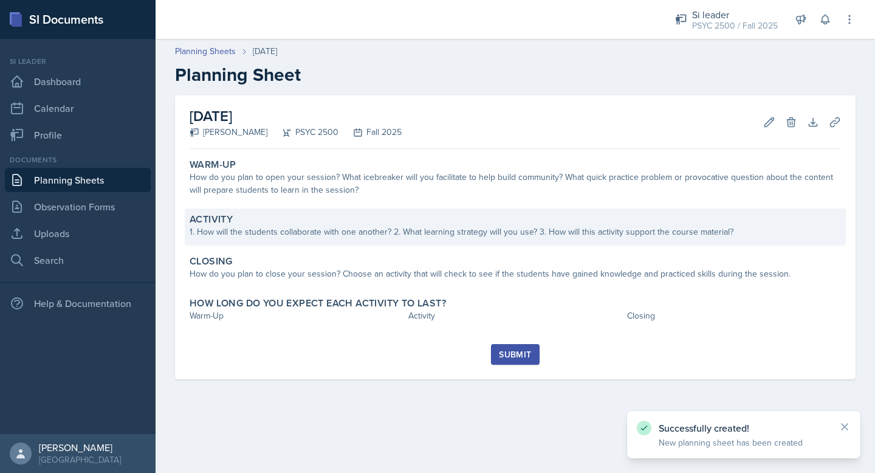
click at [306, 238] on div "Activity 1. How will the students collaborate with one another? 2. What learnin…" at bounding box center [515, 226] width 661 height 37
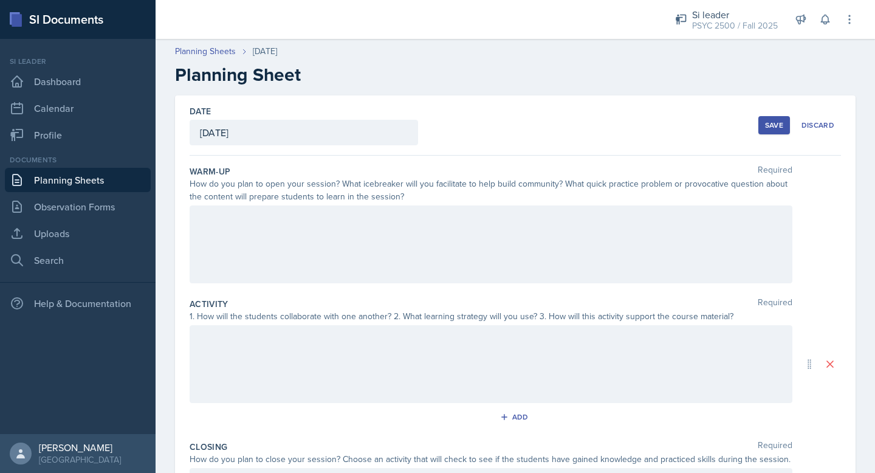
click at [317, 244] on div at bounding box center [491, 244] width 603 height 78
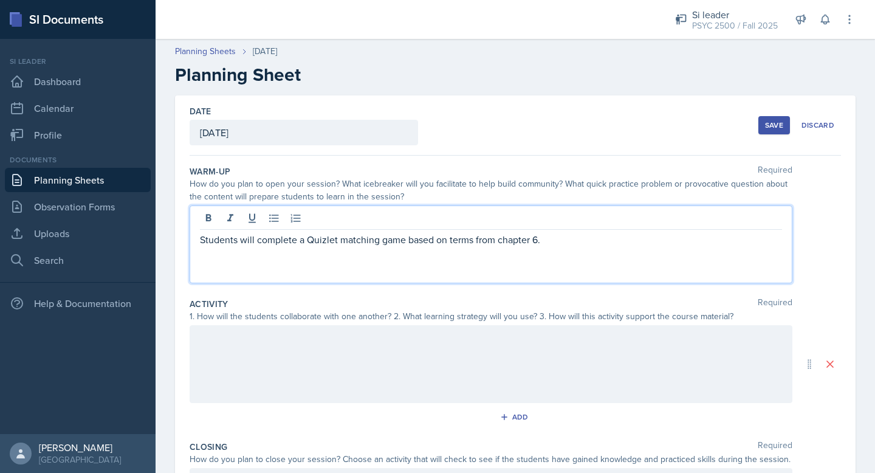
click at [305, 366] on div at bounding box center [491, 364] width 603 height 78
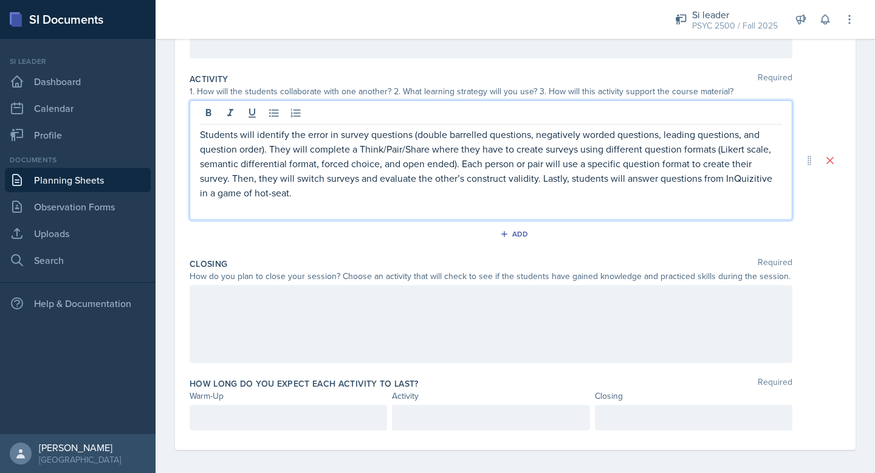
click at [284, 303] on div at bounding box center [491, 324] width 603 height 78
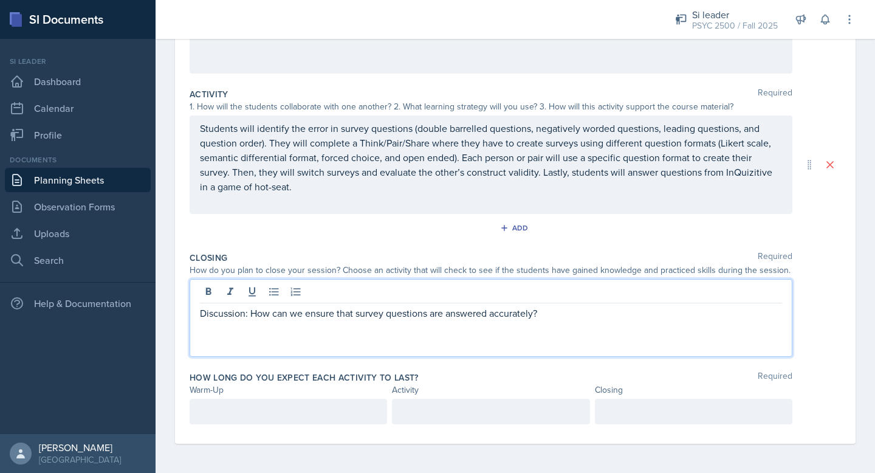
click at [431, 136] on p "Students will identify the error in survey questions (double barrelled question…" at bounding box center [491, 157] width 582 height 73
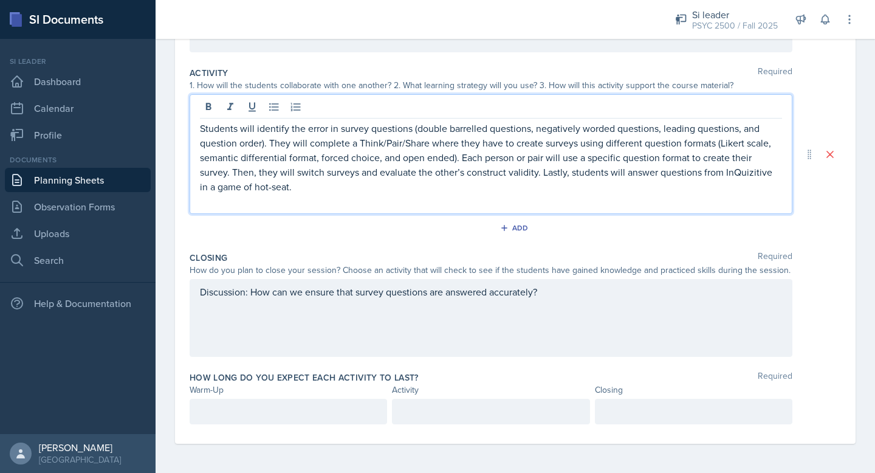
click at [270, 148] on p "Students will identify the error in survey questions (double barrelled question…" at bounding box center [491, 157] width 582 height 73
click at [396, 166] on p "Students will identify the error in survey questions (double barrelled question…" at bounding box center [491, 157] width 582 height 73
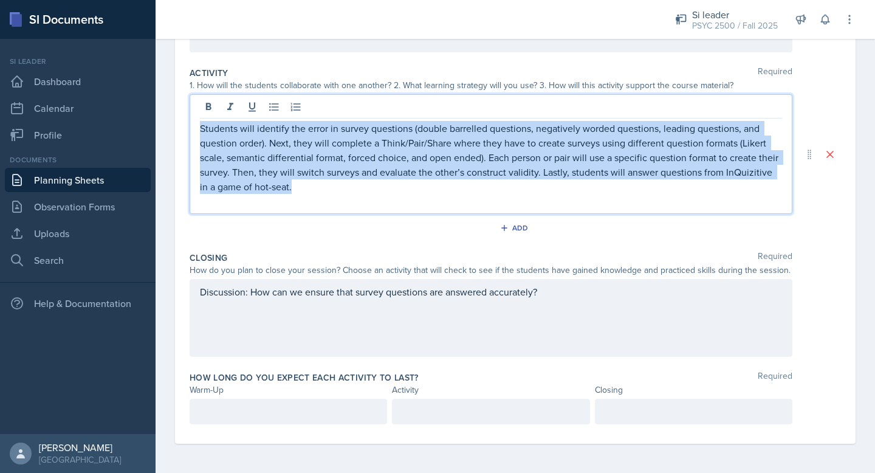
click at [396, 166] on p "Students will identify the error in survey questions (double barrelled question…" at bounding box center [491, 157] width 582 height 73
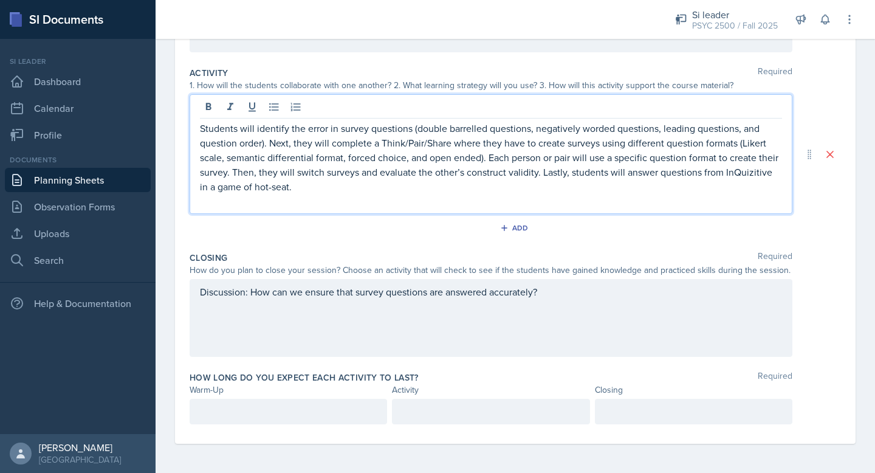
click at [416, 176] on p "Students will identify the error in survey questions (double barrelled question…" at bounding box center [491, 157] width 582 height 73
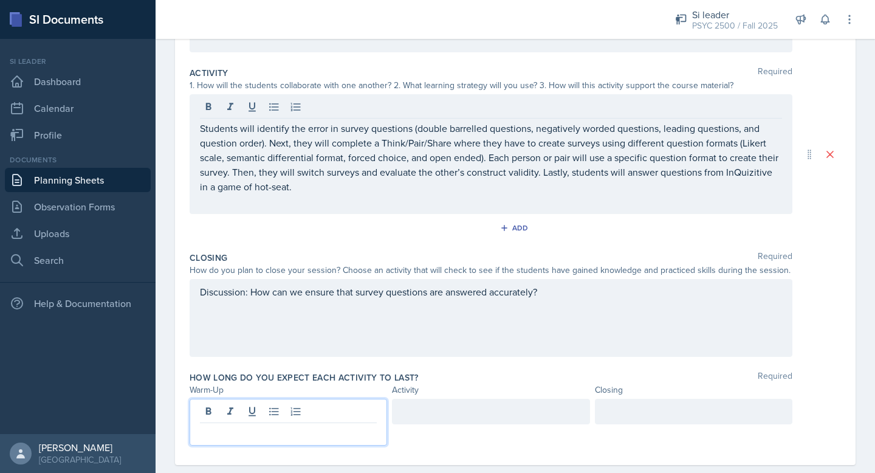
click at [360, 410] on div at bounding box center [289, 422] width 198 height 47
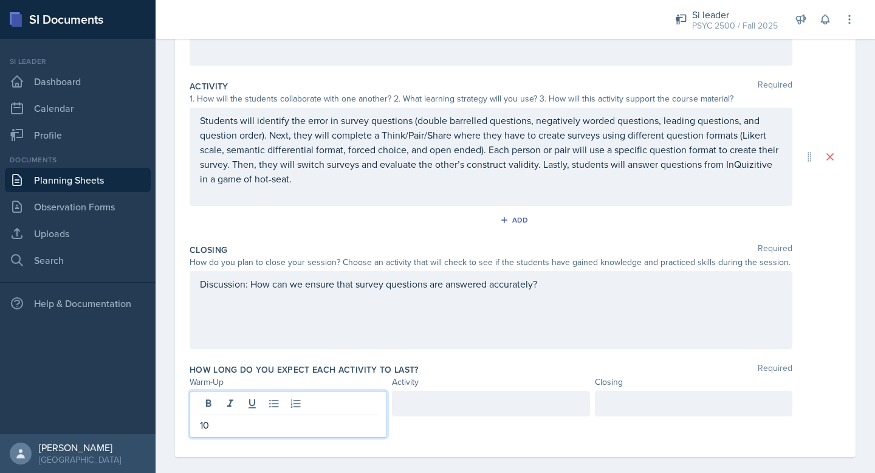
scroll to position [227, 0]
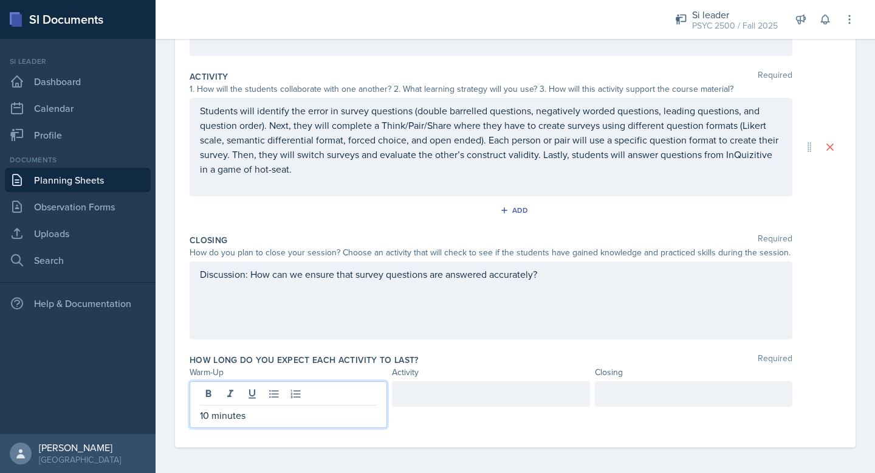
click at [475, 403] on div at bounding box center [491, 394] width 198 height 26
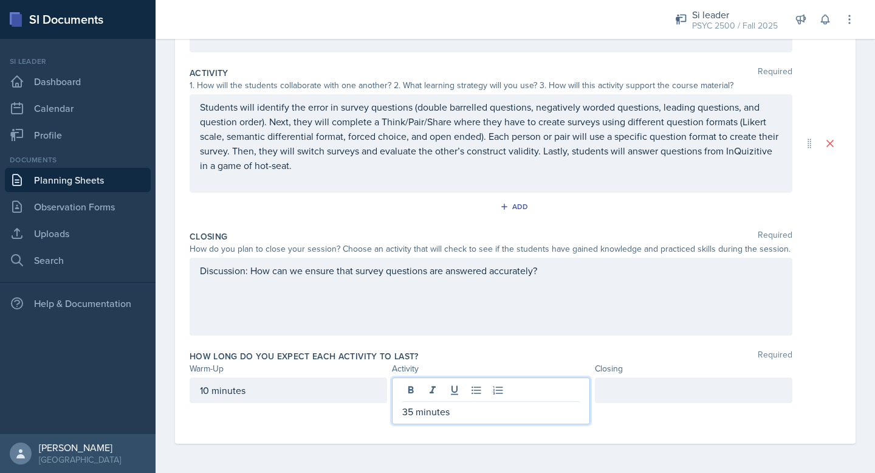
click at [638, 394] on div at bounding box center [694, 390] width 198 height 26
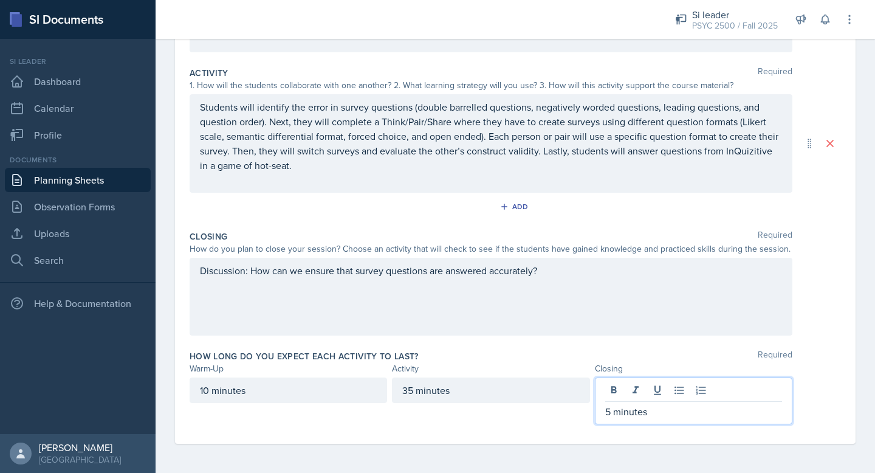
click at [828, 399] on div "10 minutes 35 minutes 5 minutes" at bounding box center [516, 400] width 652 height 47
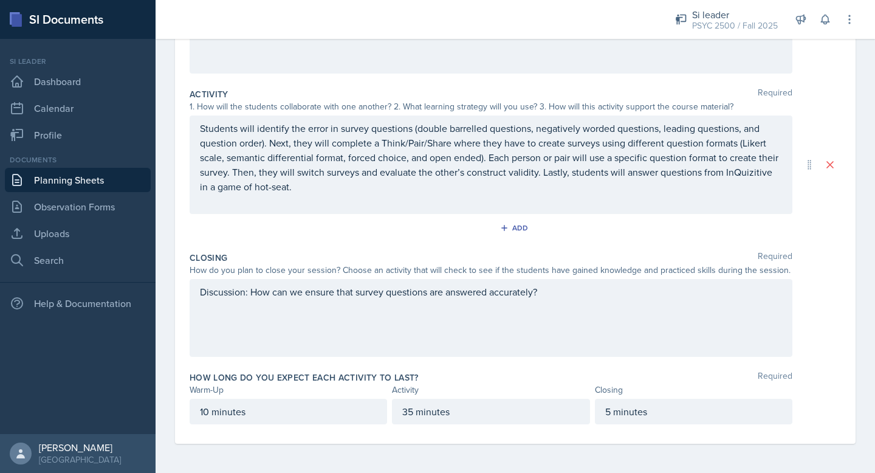
scroll to position [0, 0]
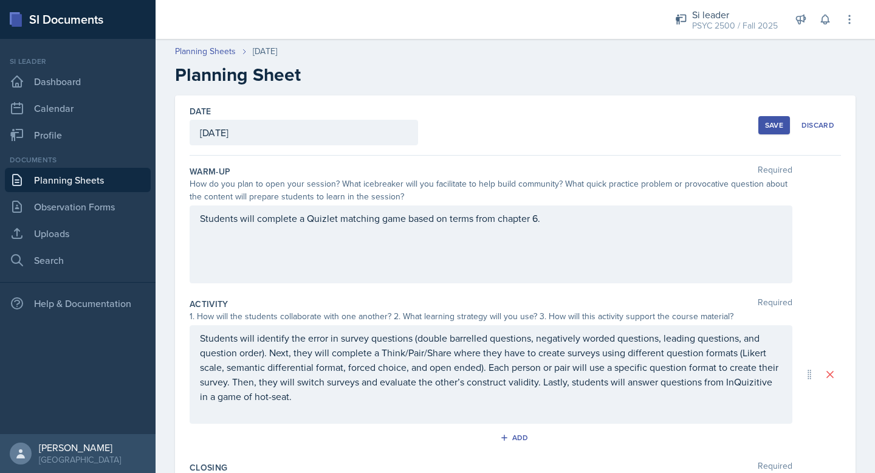
click at [774, 131] on button "Save" at bounding box center [775, 125] width 32 height 18
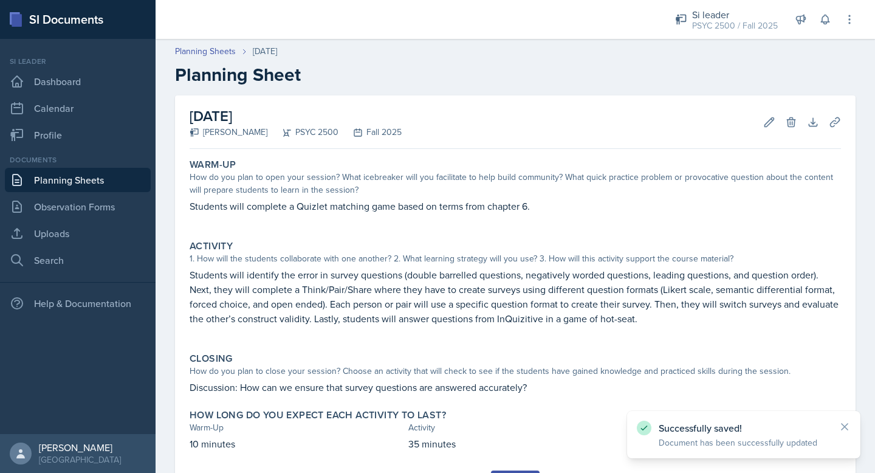
click at [82, 177] on link "Planning Sheets" at bounding box center [78, 180] width 146 height 24
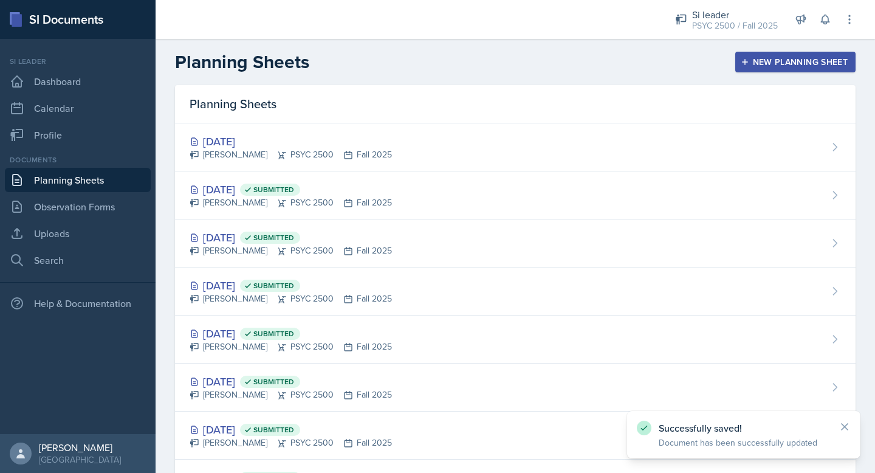
click at [754, 54] on button "New Planning Sheet" at bounding box center [795, 62] width 120 height 21
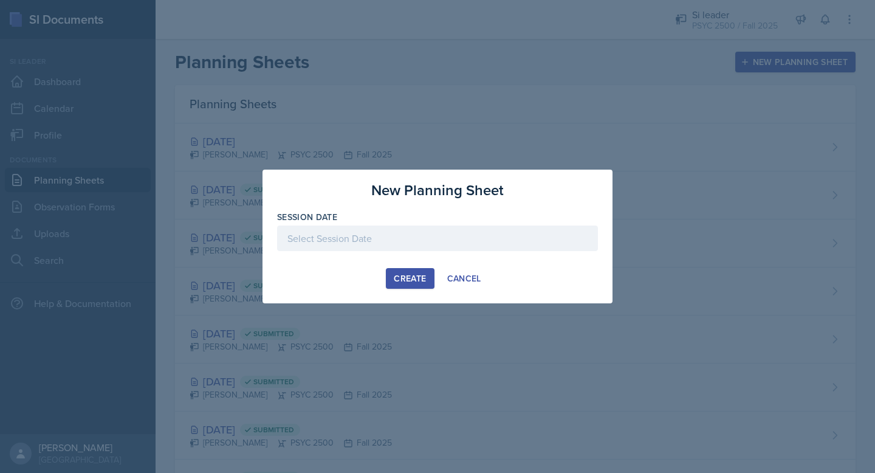
click at [422, 278] on div "Create" at bounding box center [410, 279] width 32 height 10
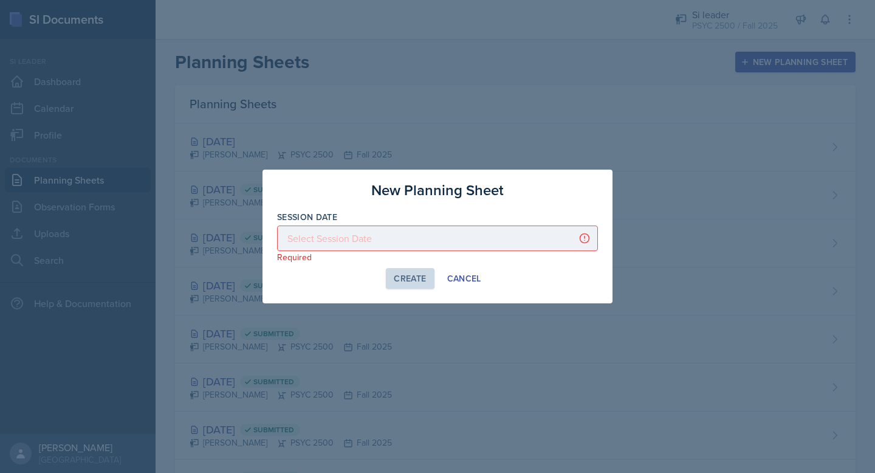
click at [466, 233] on div at bounding box center [437, 238] width 321 height 26
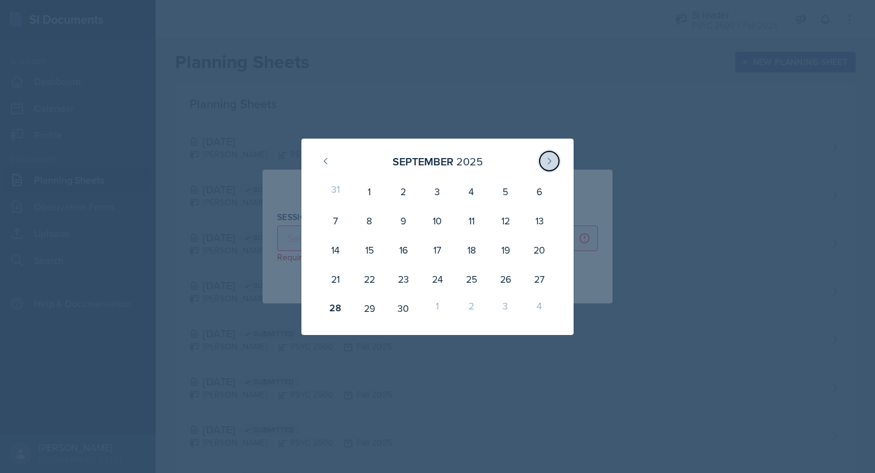
click at [547, 162] on icon at bounding box center [550, 161] width 10 height 10
click at [511, 193] on div "3" at bounding box center [506, 191] width 34 height 29
type input "[DATE]"
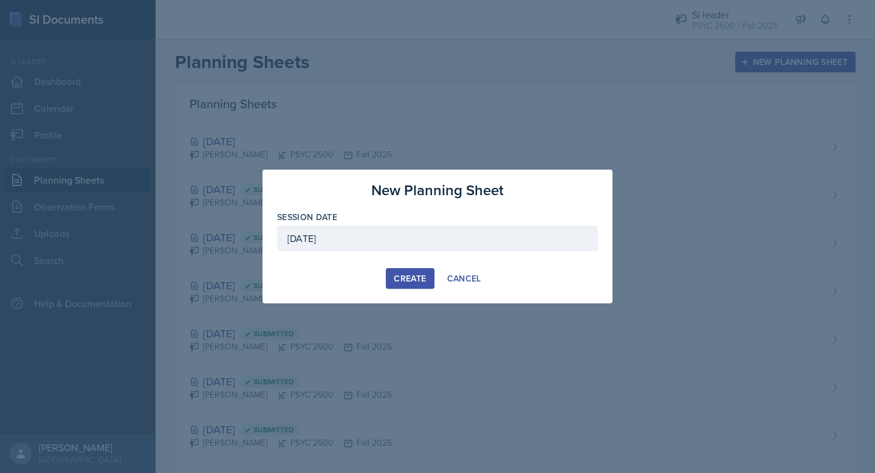
click at [413, 282] on div "Create" at bounding box center [410, 279] width 32 height 10
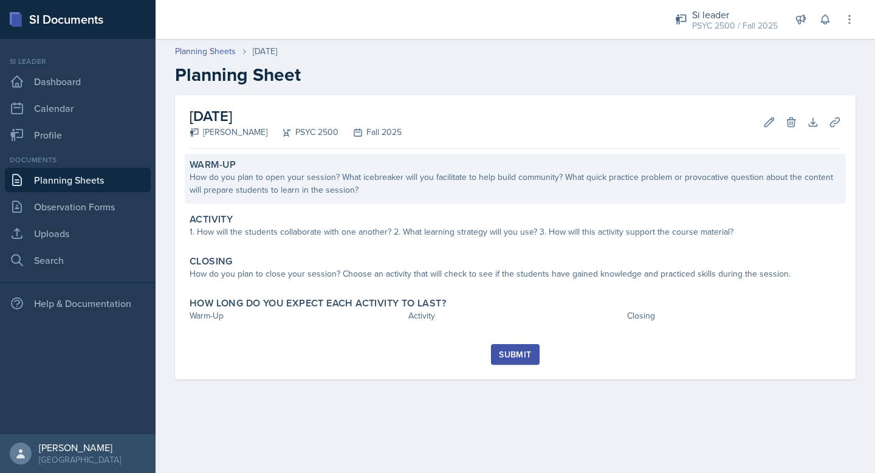
click at [337, 192] on div "How do you plan to open your session? What icebreaker will you facilitate to he…" at bounding box center [516, 184] width 652 height 26
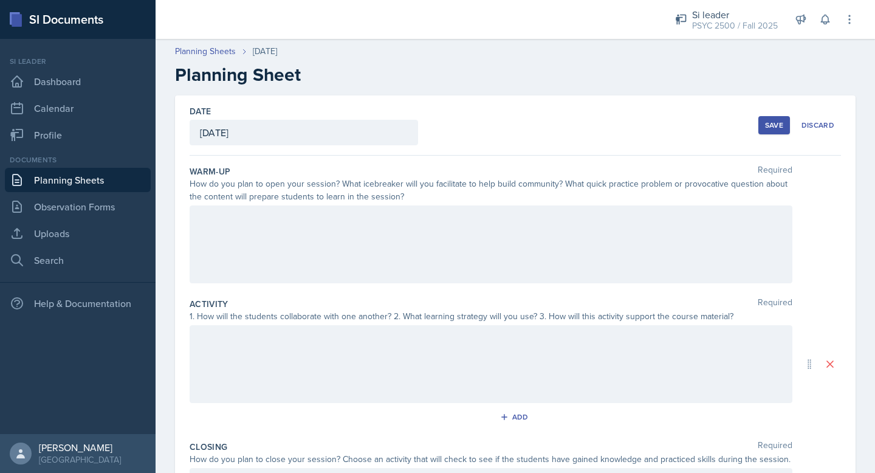
click at [312, 241] on div at bounding box center [491, 244] width 603 height 78
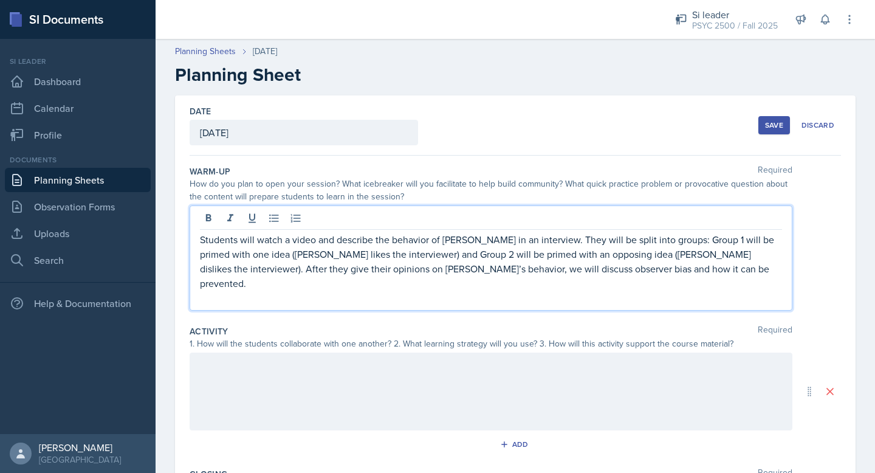
click at [205, 243] on p "Students will watch a video and describe the behavior of [PERSON_NAME] in an in…" at bounding box center [491, 261] width 582 height 58
click at [196, 244] on div "Students will watch a video and describe the behavior of [PERSON_NAME] in an in…" at bounding box center [491, 257] width 603 height 105
click at [204, 239] on p "Students will watch a video and describe the behavior of [PERSON_NAME] in an in…" at bounding box center [491, 261] width 582 height 58
click at [331, 391] on div at bounding box center [491, 392] width 603 height 78
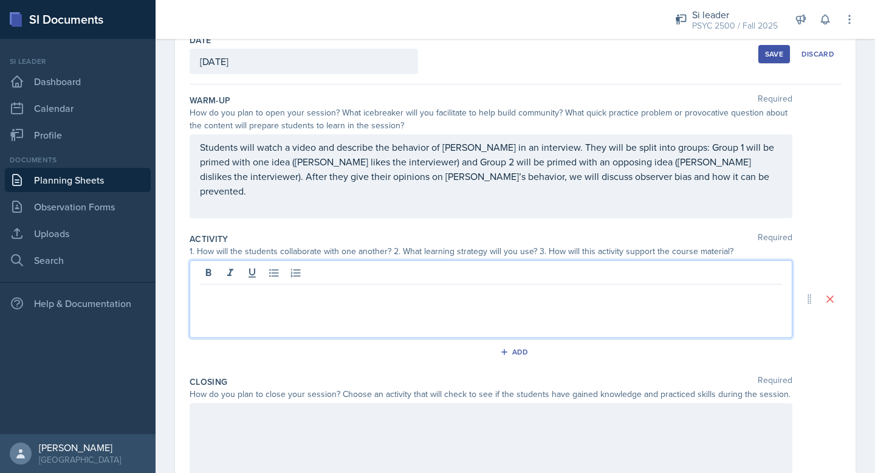
scroll to position [108, 0]
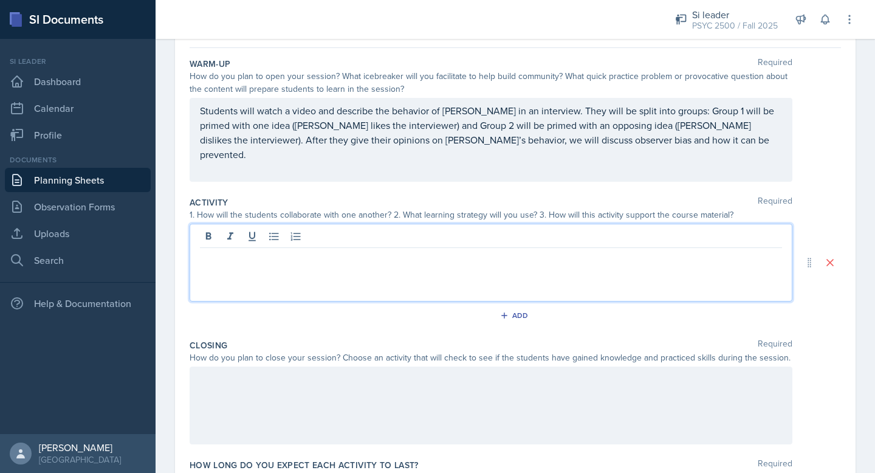
paste div
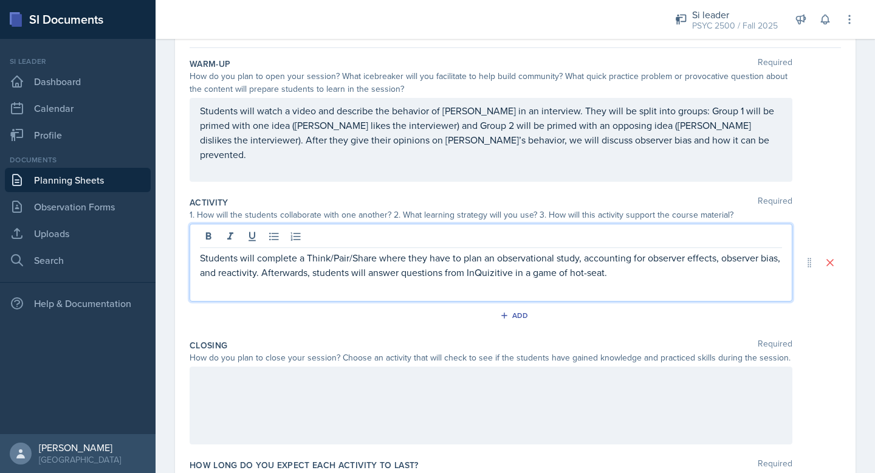
click at [202, 259] on p "Students will complete a Think/Pair/Share where they have to plan an observatio…" at bounding box center [491, 264] width 582 height 29
click at [202, 253] on p "Students will complete a Think/Pair/Share where they have to plan an observatio…" at bounding box center [491, 264] width 582 height 29
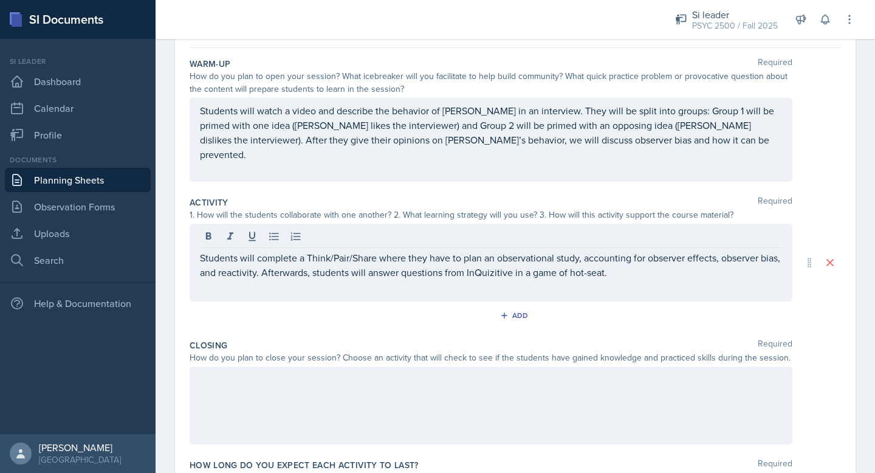
click at [298, 382] on div at bounding box center [491, 406] width 603 height 78
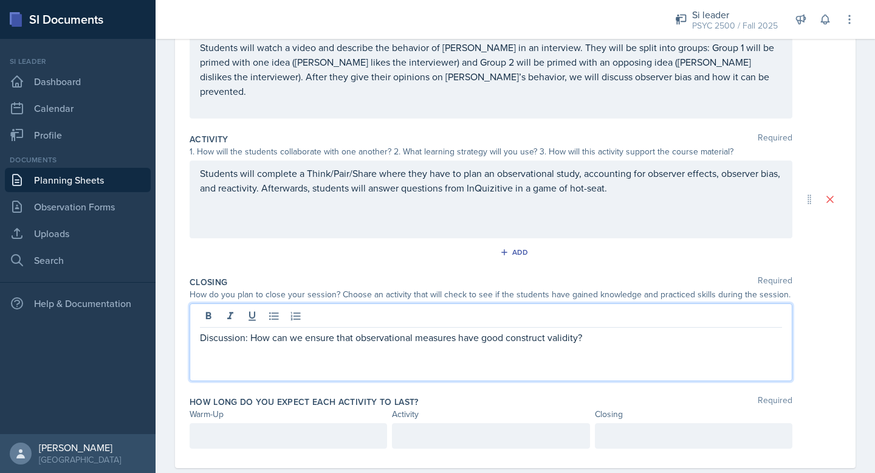
scroll to position [189, 0]
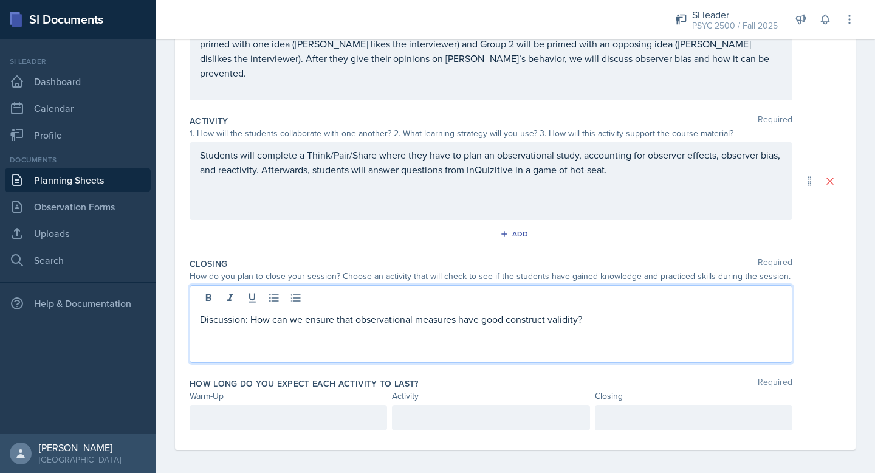
click at [198, 316] on div "Discussion: How can we ensure that observational measures have good construct v…" at bounding box center [491, 324] width 603 height 78
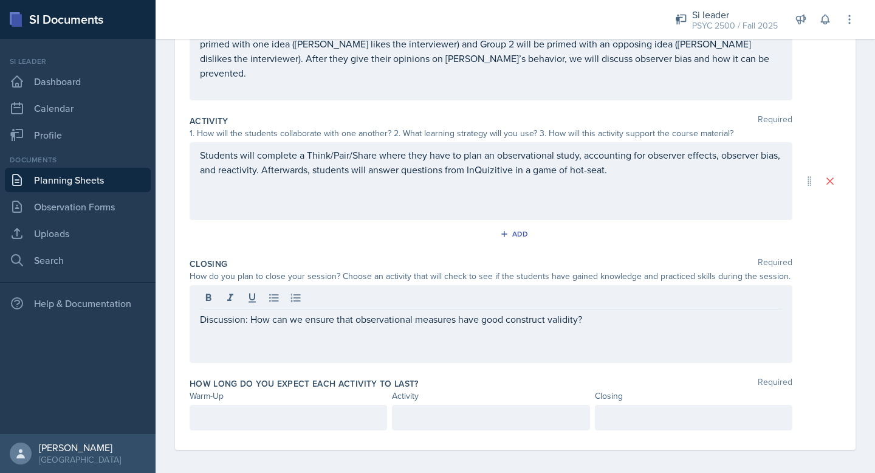
click at [198, 314] on div "Discussion: How can we ensure that observational measures have good construct v…" at bounding box center [491, 324] width 603 height 78
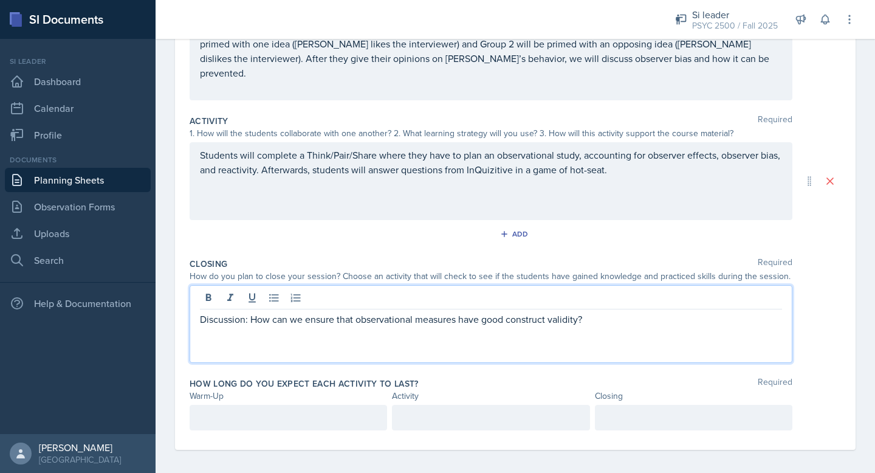
click at [202, 315] on p "Discussion: How can we ensure that observational measures have good construct v…" at bounding box center [491, 319] width 582 height 15
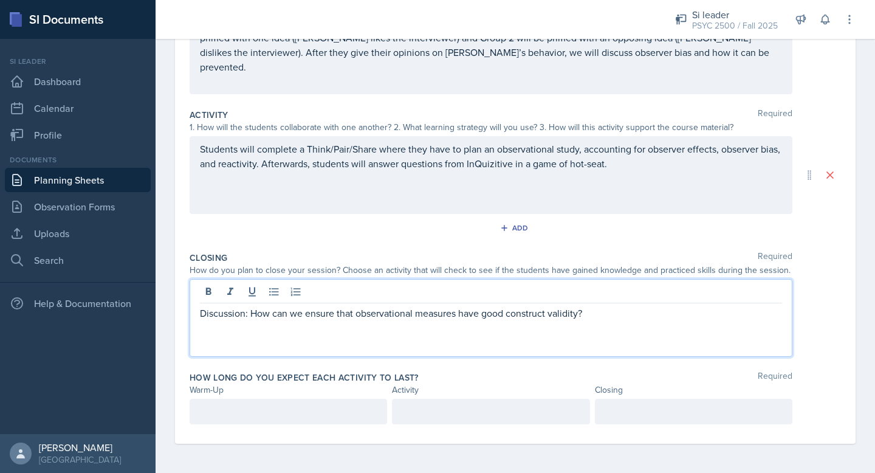
click at [278, 411] on p at bounding box center [288, 411] width 177 height 15
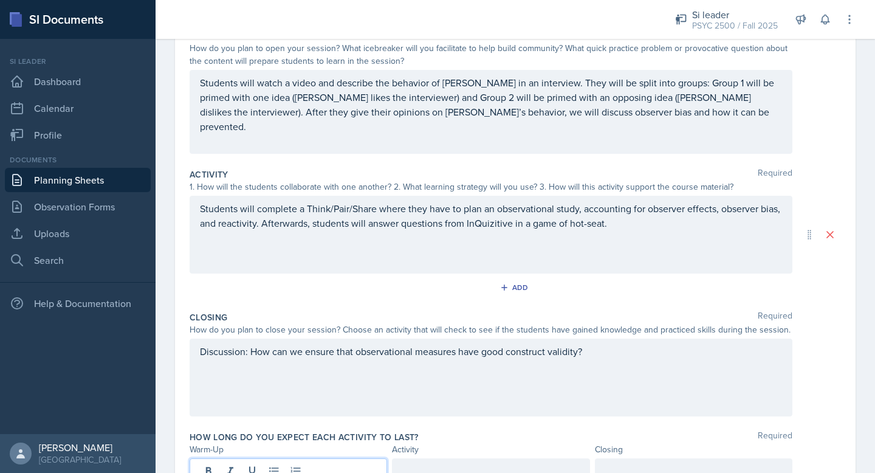
scroll to position [159, 0]
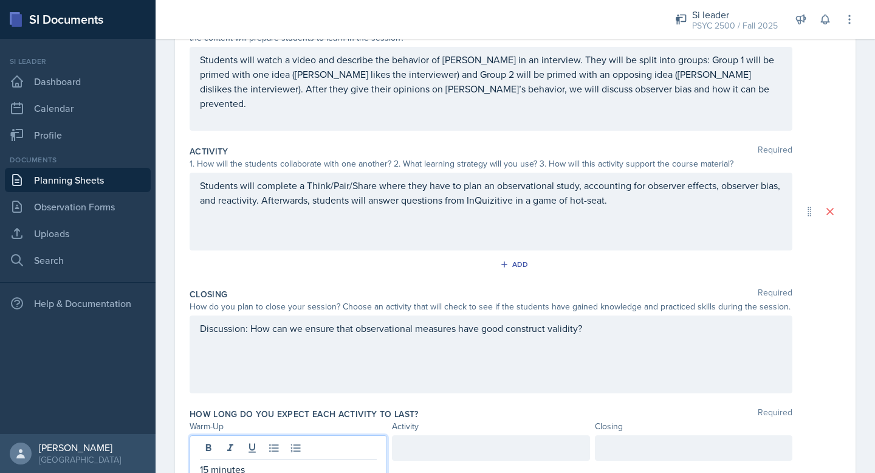
click at [433, 444] on div at bounding box center [491, 448] width 198 height 26
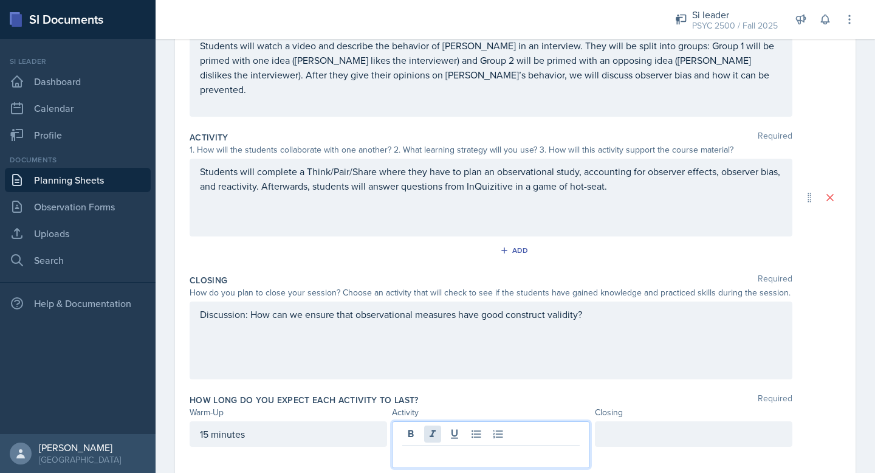
scroll to position [177, 0]
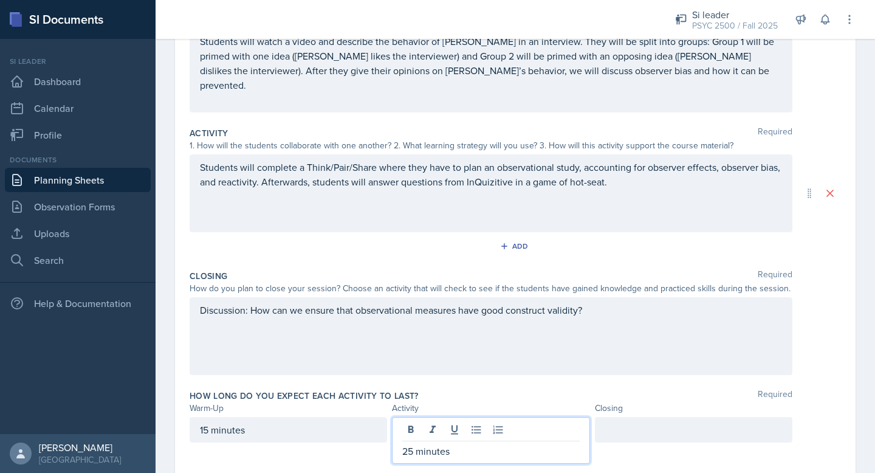
click at [282, 173] on div "Students will complete a Think/Pair/Share where they have to plan an observatio…" at bounding box center [491, 193] width 603 height 78
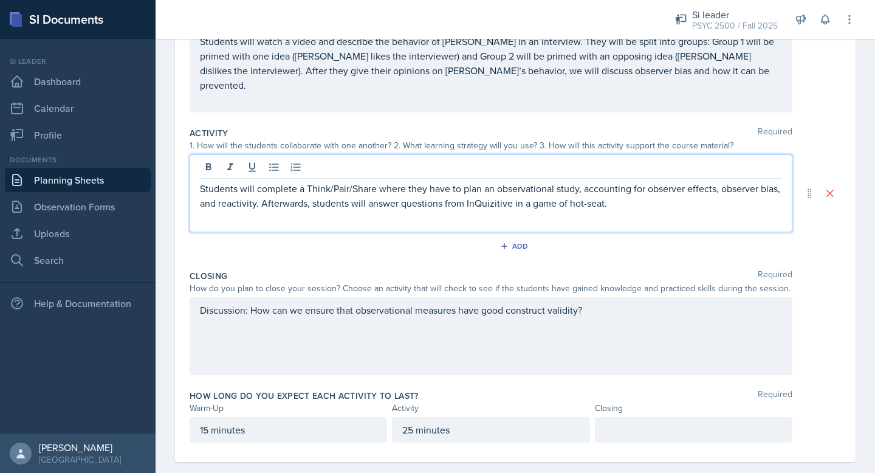
click at [282, 196] on p "Students will complete a Think/Pair/Share where they have to plan an observatio…" at bounding box center [491, 195] width 582 height 29
click at [611, 421] on div at bounding box center [694, 430] width 198 height 26
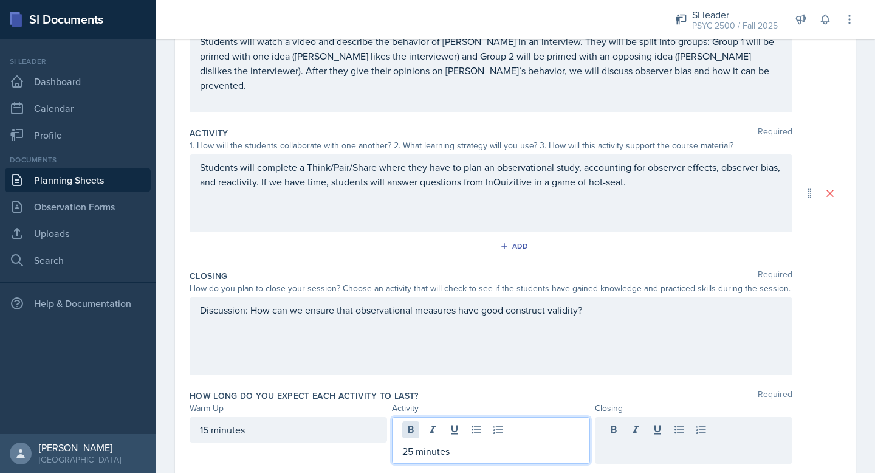
click at [411, 424] on div "25 minutes" at bounding box center [491, 440] width 198 height 47
click at [415, 444] on p "25 minutes" at bounding box center [490, 451] width 177 height 15
click at [655, 445] on div at bounding box center [694, 440] width 198 height 47
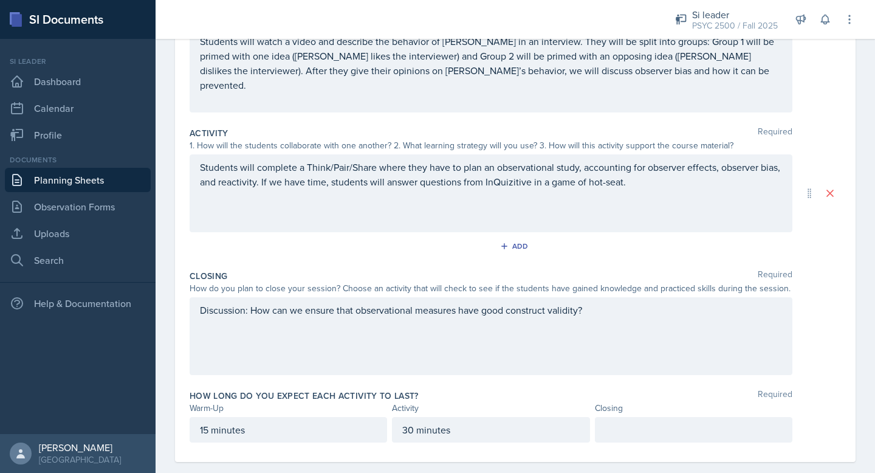
click at [650, 430] on div at bounding box center [694, 430] width 198 height 26
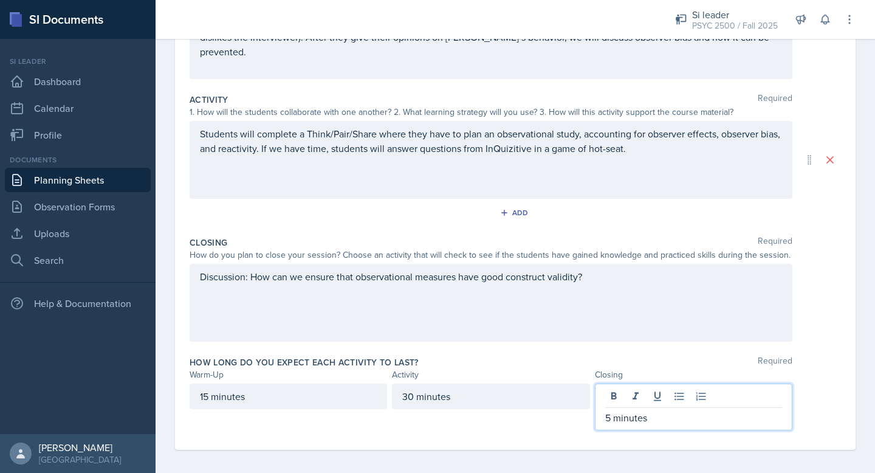
click at [490, 432] on div "How long do you expect each activity to last? Required Warm-Up Activity Closing…" at bounding box center [516, 395] width 652 height 89
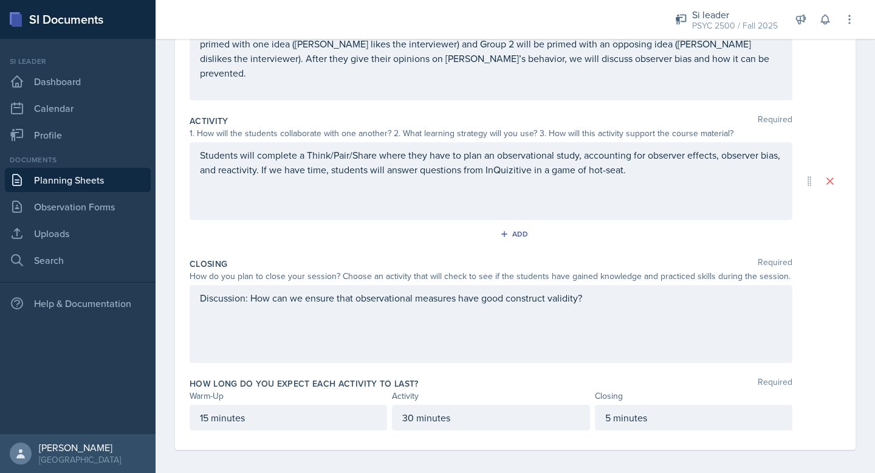
scroll to position [0, 0]
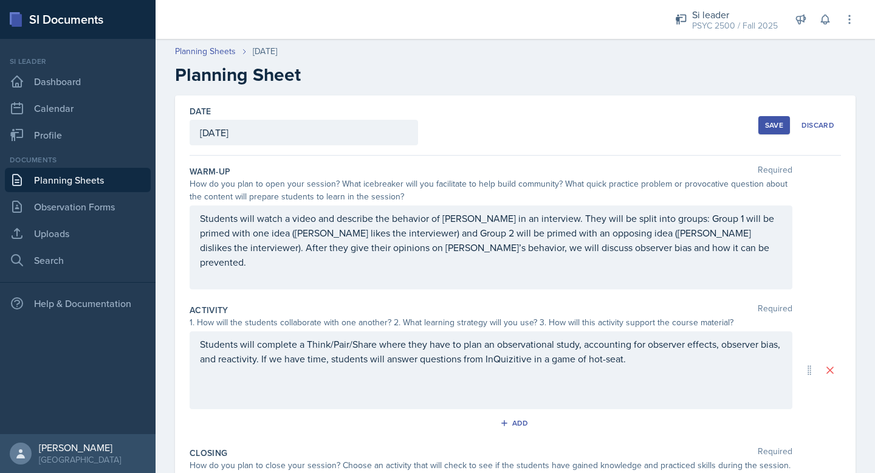
click at [767, 122] on div "Save" at bounding box center [774, 125] width 18 height 10
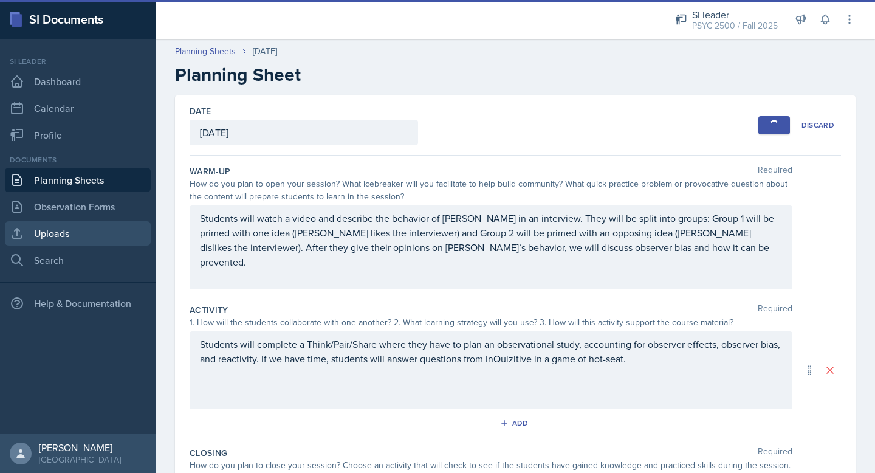
click at [76, 236] on link "Uploads" at bounding box center [78, 233] width 146 height 24
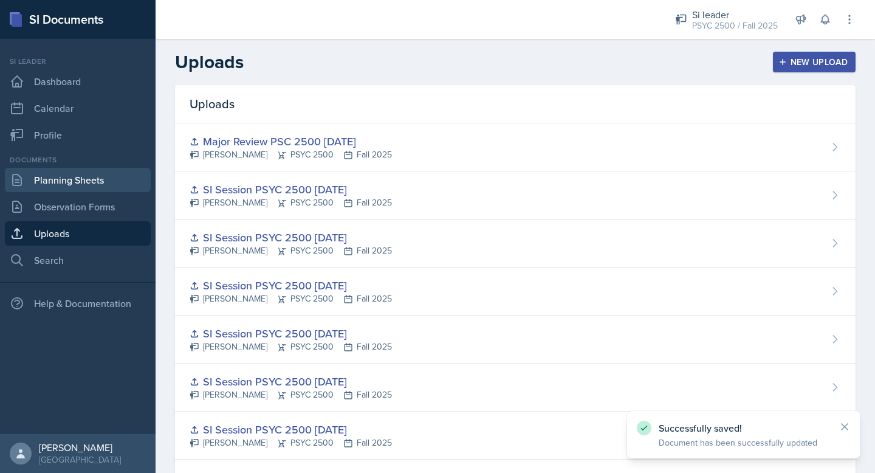
click at [84, 174] on link "Planning Sheets" at bounding box center [78, 180] width 146 height 24
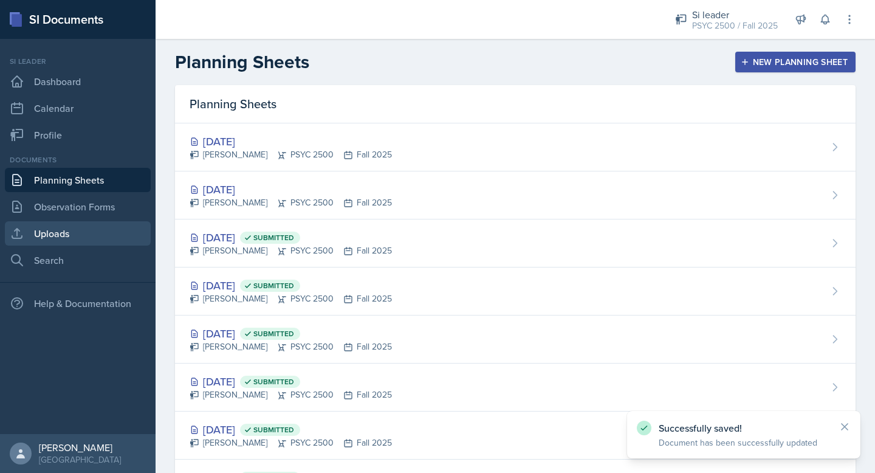
click at [83, 243] on link "Uploads" at bounding box center [78, 233] width 146 height 24
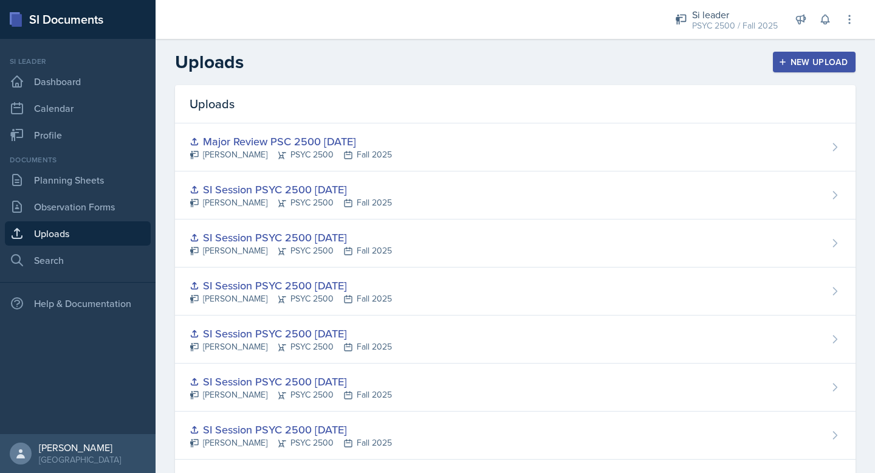
click at [98, 149] on nav "Si leader Dashboard Calendar Profile Documents Planning Sheets Observation Form…" at bounding box center [78, 236] width 156 height 395
click at [98, 186] on link "Planning Sheets" at bounding box center [78, 180] width 146 height 24
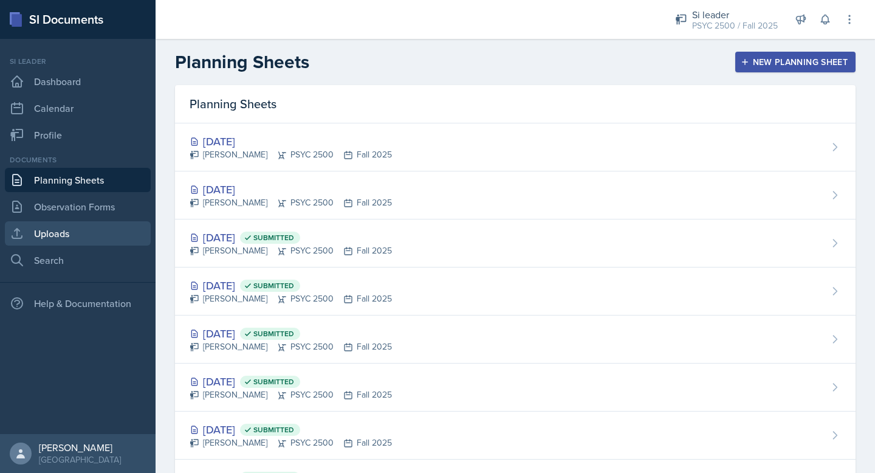
click at [92, 244] on link "Uploads" at bounding box center [78, 233] width 146 height 24
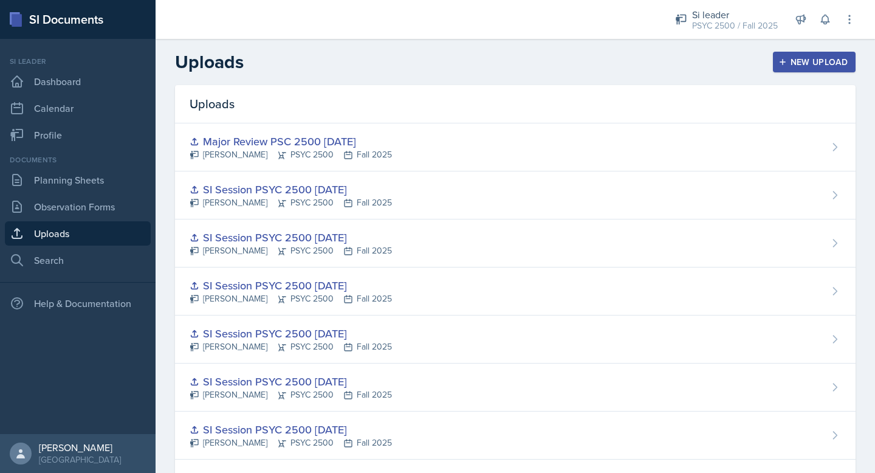
click at [795, 62] on div "New Upload" at bounding box center [814, 62] width 67 height 10
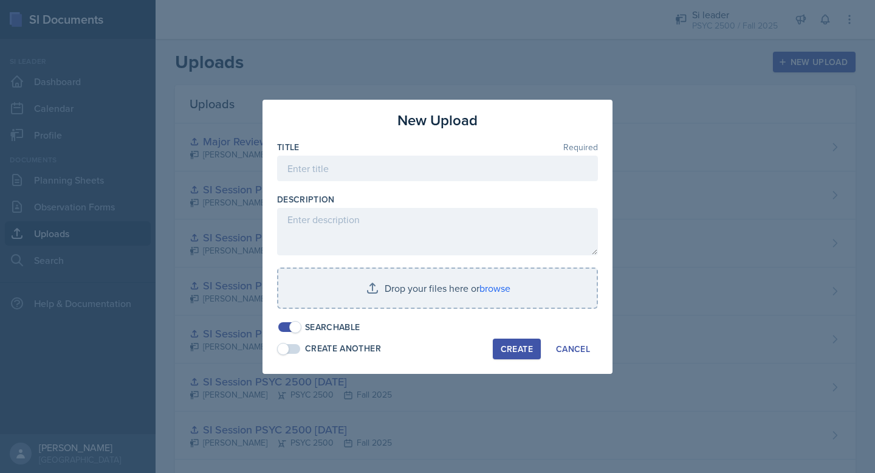
click at [410, 151] on div "Title Required" at bounding box center [437, 147] width 321 height 12
click at [396, 162] on input at bounding box center [437, 169] width 321 height 26
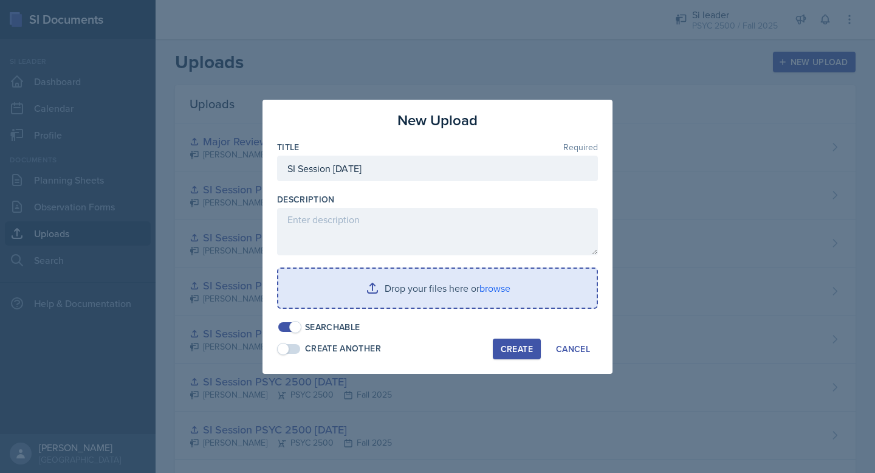
click at [492, 289] on input "file" at bounding box center [437, 288] width 318 height 39
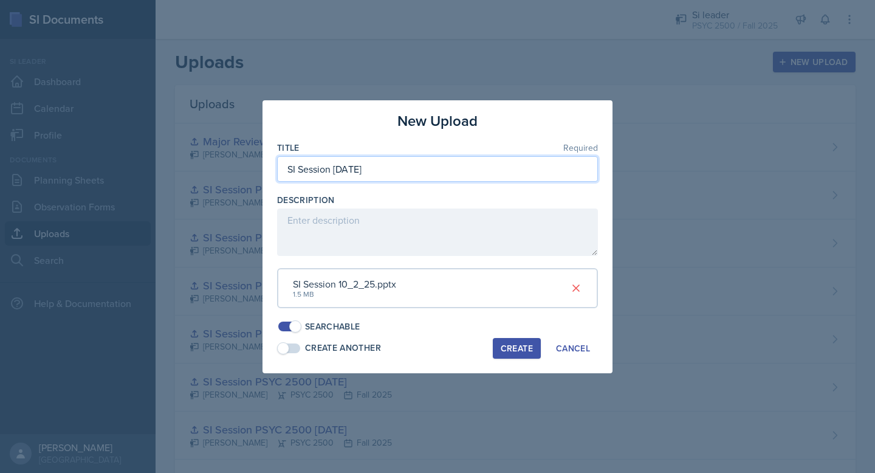
click at [342, 174] on input "SI Session [DATE]" at bounding box center [437, 169] width 321 height 26
click at [334, 174] on input "SI Session [DATE]" at bounding box center [437, 169] width 321 height 26
type input "SI Session PSYC 2500 [DATE]"
click at [518, 344] on div "Create" at bounding box center [517, 348] width 32 height 10
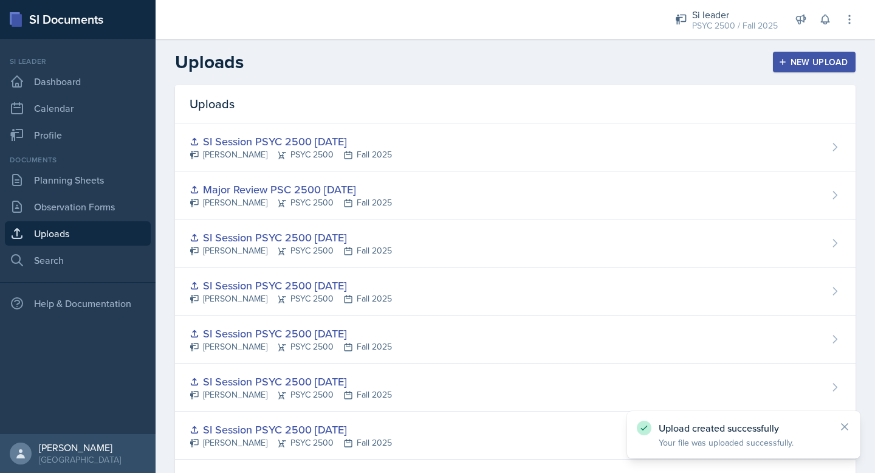
click at [805, 52] on button "New Upload" at bounding box center [814, 62] width 83 height 21
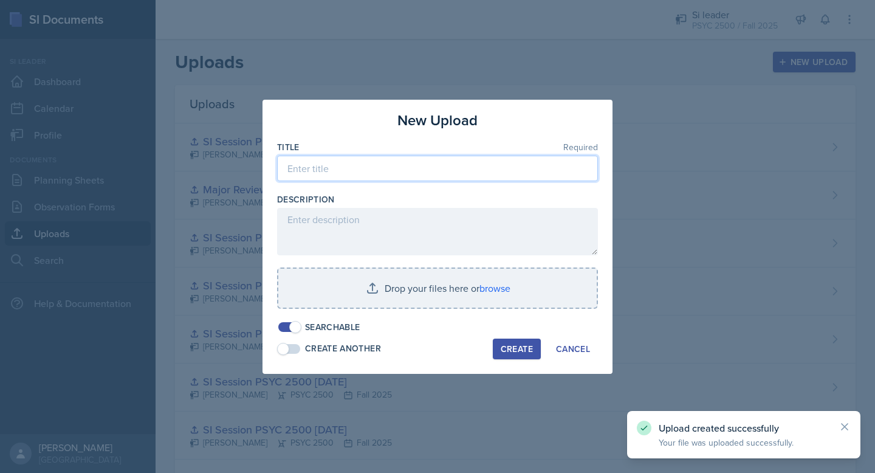
click at [389, 162] on input at bounding box center [437, 169] width 321 height 26
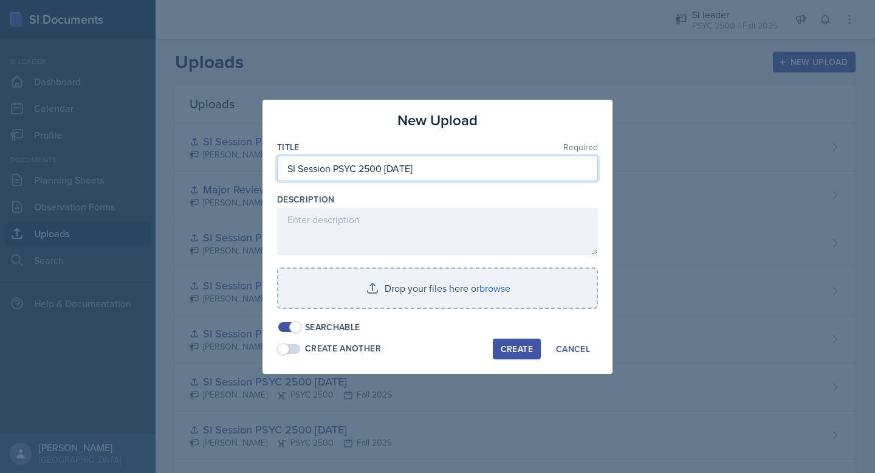
type input "SI Session PSYC 2500 [DATE]"
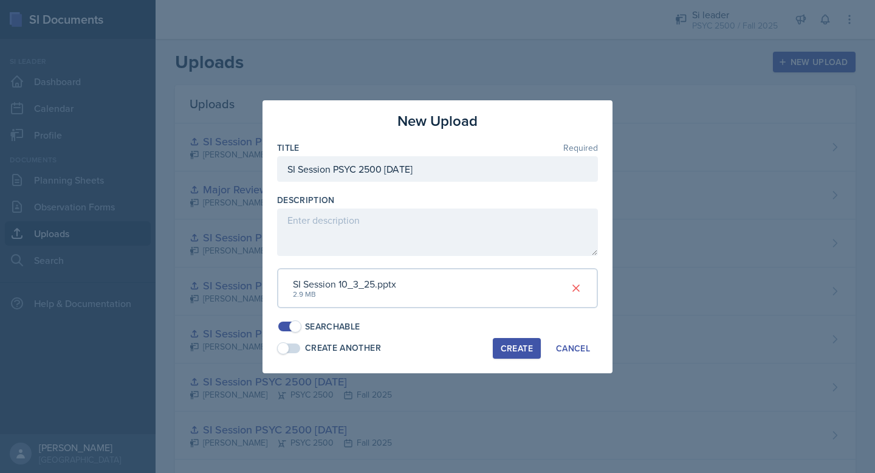
click at [515, 346] on div "Create" at bounding box center [517, 348] width 32 height 10
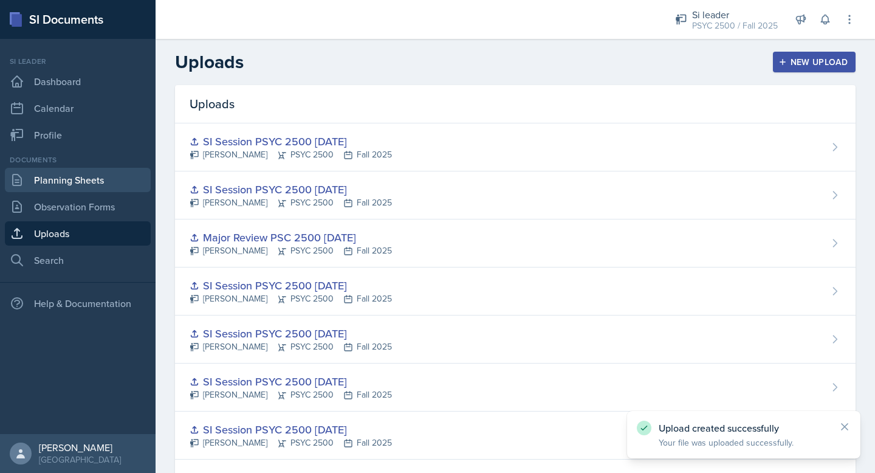
click at [96, 176] on link "Planning Sheets" at bounding box center [78, 180] width 146 height 24
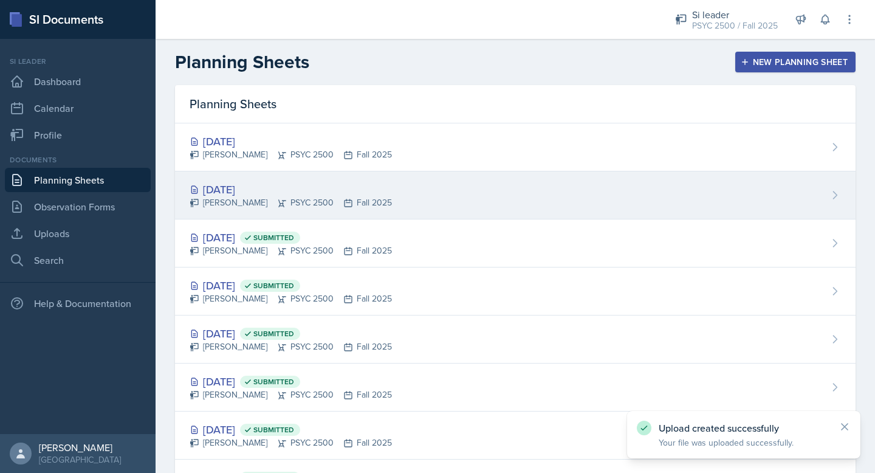
click at [385, 186] on div "[DATE]" at bounding box center [291, 189] width 202 height 16
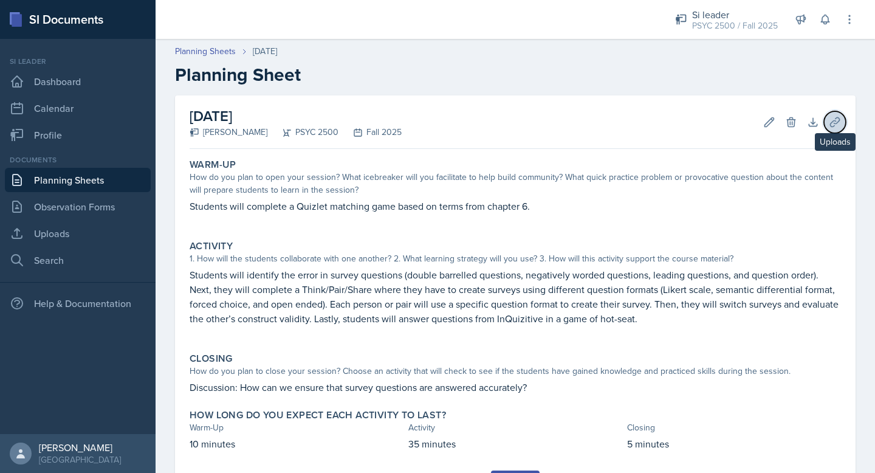
click at [841, 120] on icon at bounding box center [835, 122] width 12 height 12
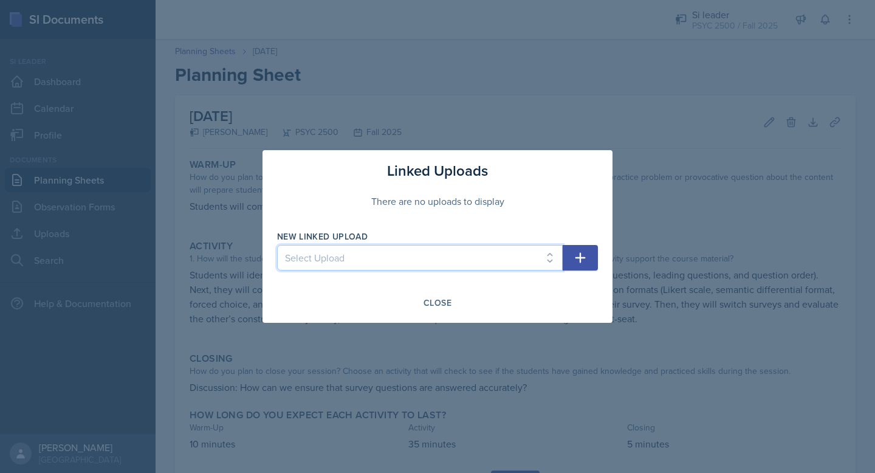
click at [455, 258] on select "Select Upload Developing a Mindset for Successful Learning SI Session PSCY 2500…" at bounding box center [420, 258] width 286 height 26
select select "ab6c2da6-f350-47db-8811-84c90a30c38c"
click at [277, 245] on select "Select Upload Developing a Mindset for Successful Learning SI Session PSCY 2500…" at bounding box center [420, 258] width 286 height 26
click at [574, 253] on icon "button" at bounding box center [580, 257] width 15 height 15
select select
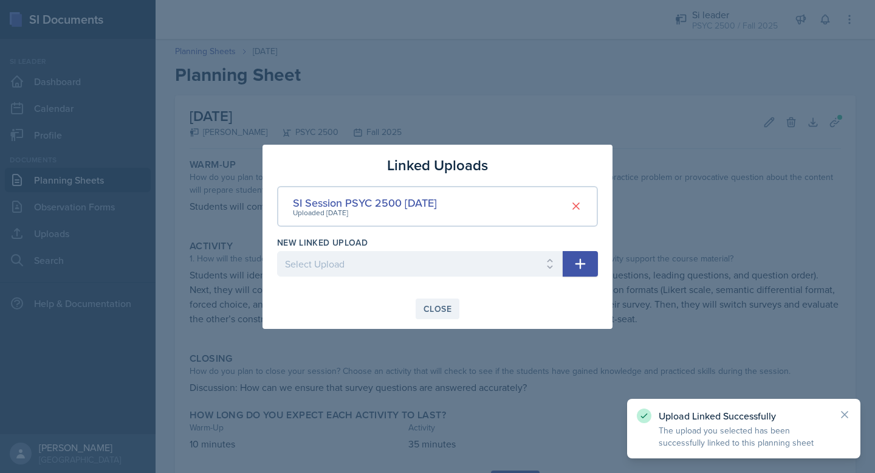
click at [447, 312] on div "Close" at bounding box center [438, 309] width 28 height 10
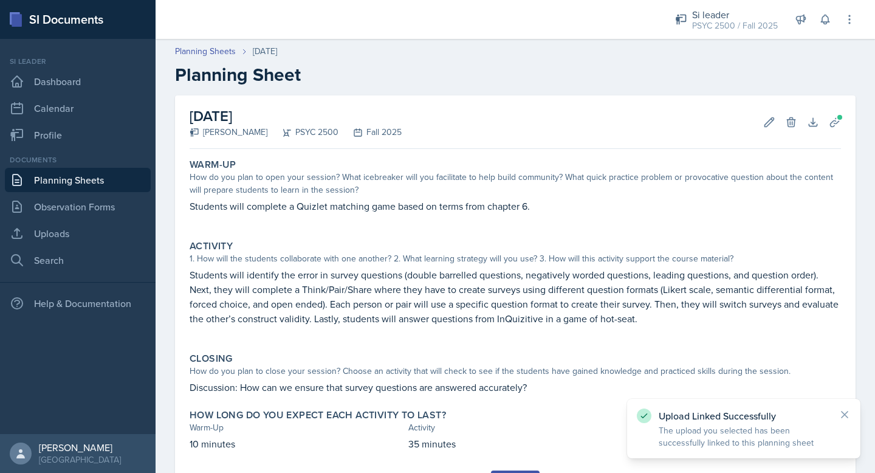
scroll to position [62, 0]
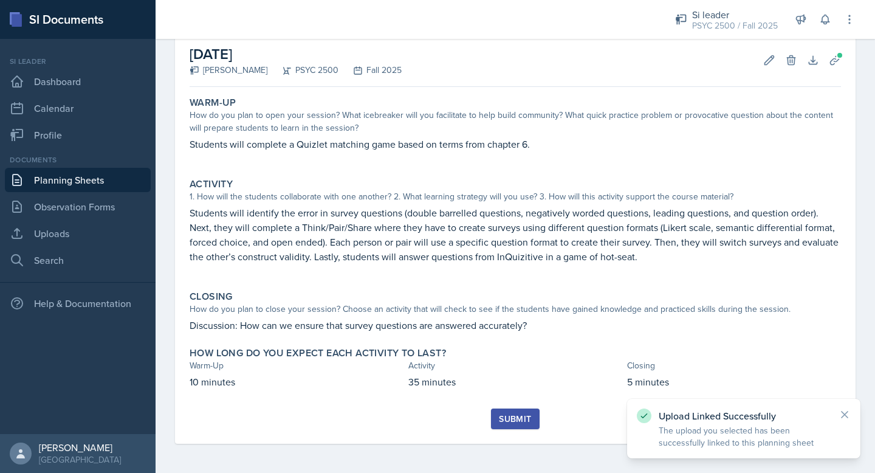
click at [509, 418] on div "Submit" at bounding box center [515, 419] width 32 height 10
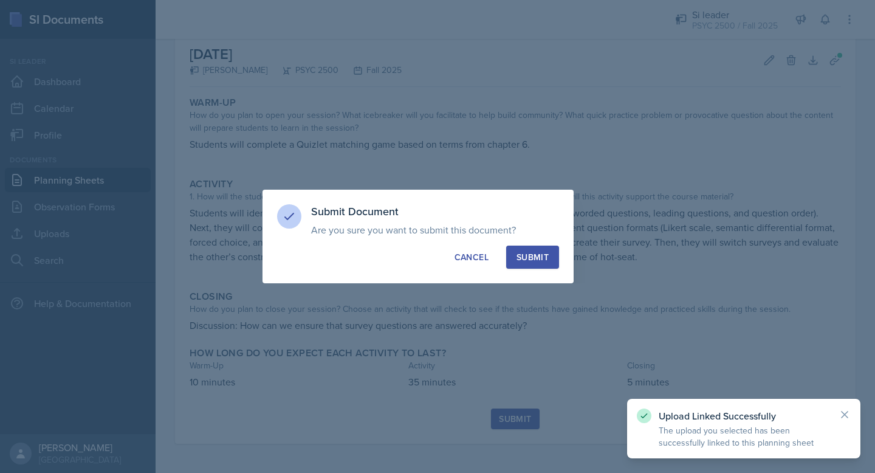
click at [545, 252] on div "Submit" at bounding box center [533, 257] width 32 height 12
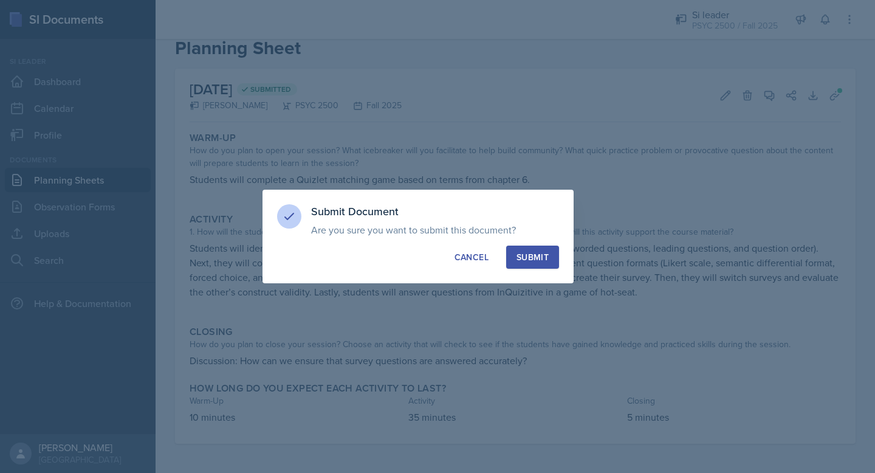
scroll to position [27, 0]
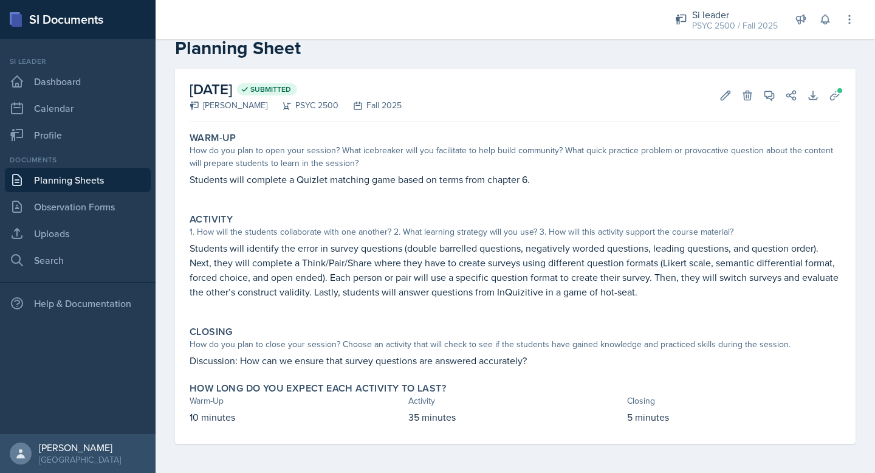
click at [709, 99] on div "[DATE] Submitted [PERSON_NAME] PSYC 2500 Fall 2025 Edit Delete View Comments Co…" at bounding box center [516, 95] width 652 height 53
click at [721, 97] on icon at bounding box center [725, 95] width 9 height 9
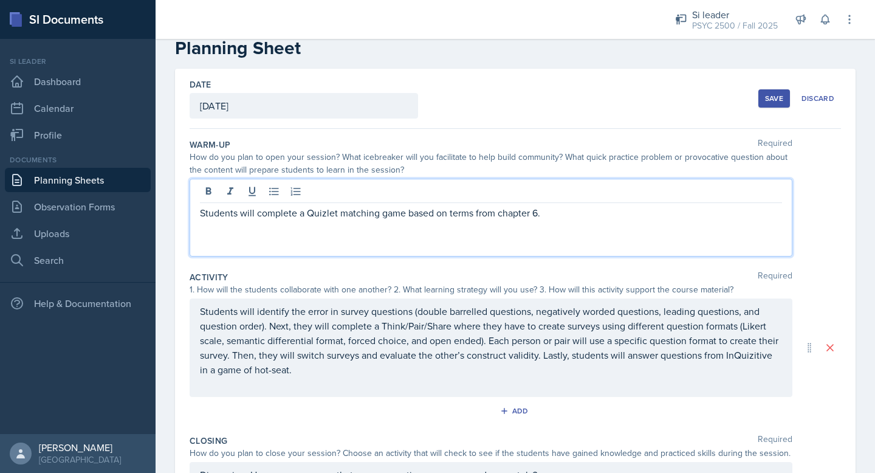
click at [543, 207] on div "Students will complete a Quizlet matching game based on terms from chapter 6." at bounding box center [491, 219] width 582 height 29
click at [542, 217] on p "Students will complete a Quizlet matching game based on terms from chapter 6." at bounding box center [491, 212] width 582 height 15
click at [541, 219] on p "Students will complete a Quizlet matching game based on terms from chapter 6." at bounding box center [491, 212] width 582 height 15
click at [537, 219] on p "Students will complete a Quizlet matching game based on terms from chapter 6." at bounding box center [491, 212] width 582 height 15
click at [773, 105] on button "Save" at bounding box center [775, 98] width 32 height 18
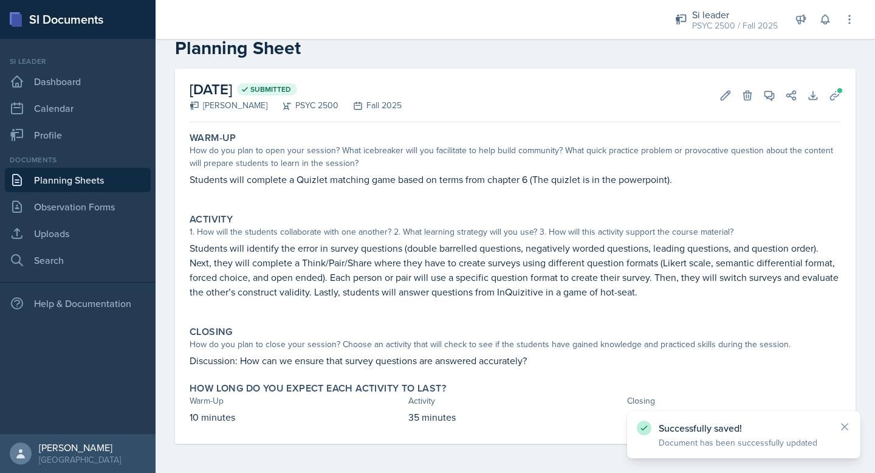
click at [81, 191] on link "Planning Sheets" at bounding box center [78, 180] width 146 height 24
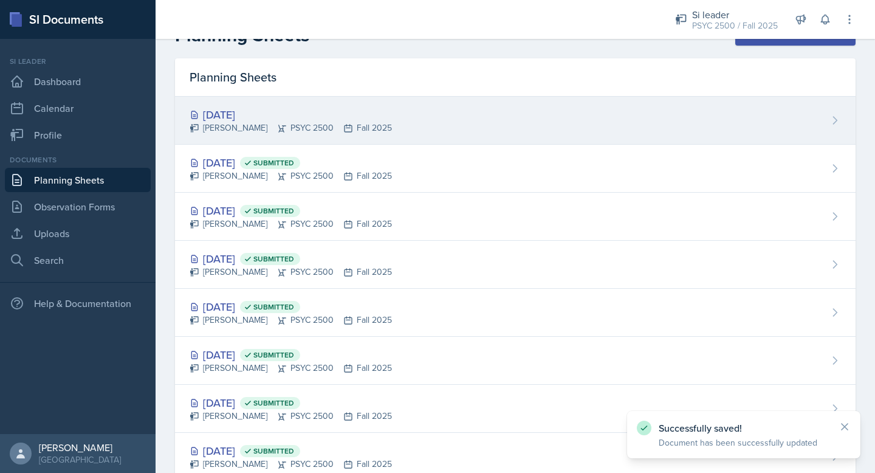
click at [284, 106] on div "[DATE]" at bounding box center [291, 114] width 202 height 16
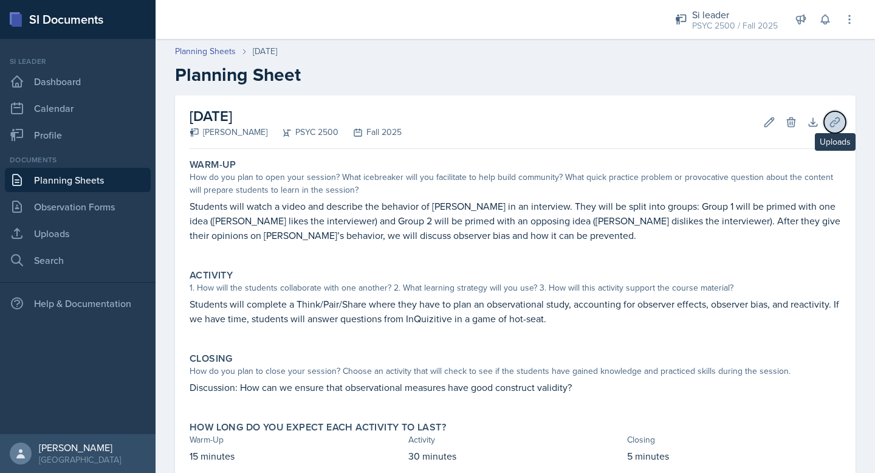
click at [837, 122] on icon at bounding box center [834, 121] width 9 height 9
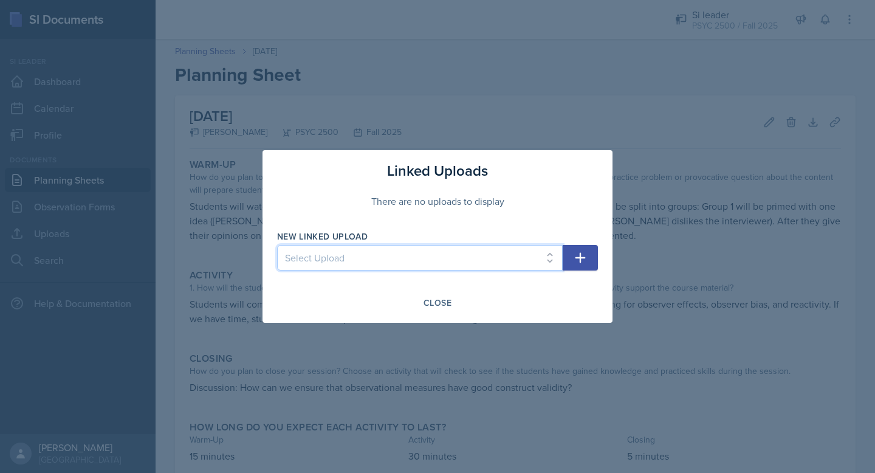
click at [418, 260] on select "Select Upload Developing a Mindset for Successful Learning SI Session PSCY 2500…" at bounding box center [420, 258] width 286 height 26
select select "5142a992-7ac1-452b-b213-d25e353bd896"
click at [277, 245] on select "Select Upload Developing a Mindset for Successful Learning SI Session PSCY 2500…" at bounding box center [420, 258] width 286 height 26
click at [594, 254] on button "button" at bounding box center [580, 258] width 35 height 26
select select
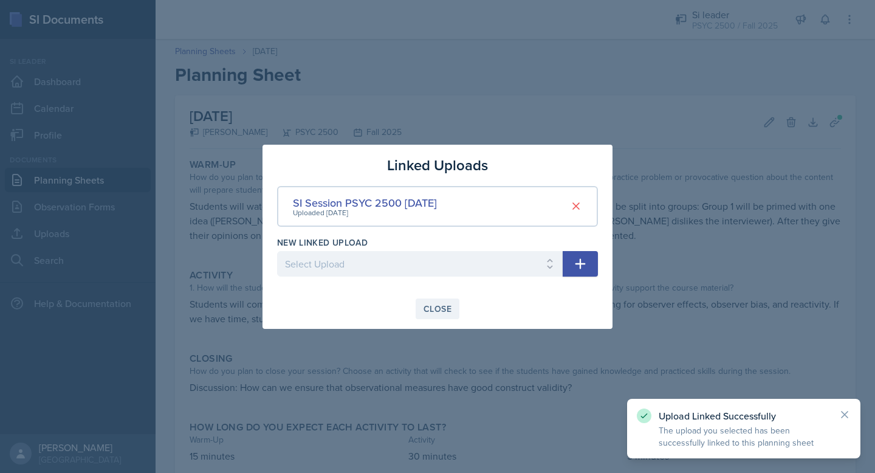
click at [440, 306] on div "Close" at bounding box center [438, 309] width 28 height 10
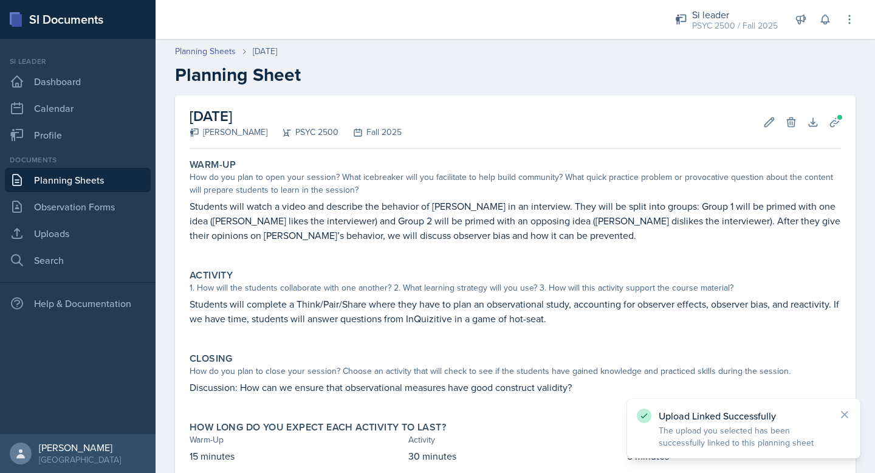
scroll to position [74, 0]
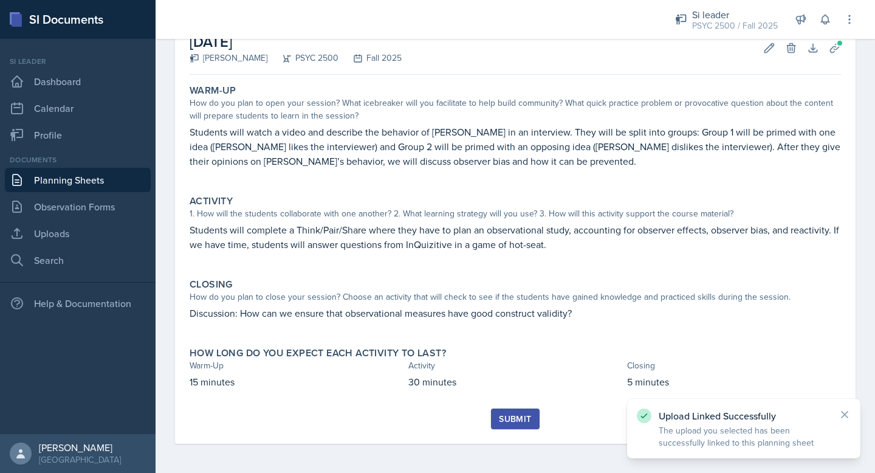
click at [517, 421] on div "Submit" at bounding box center [515, 419] width 32 height 10
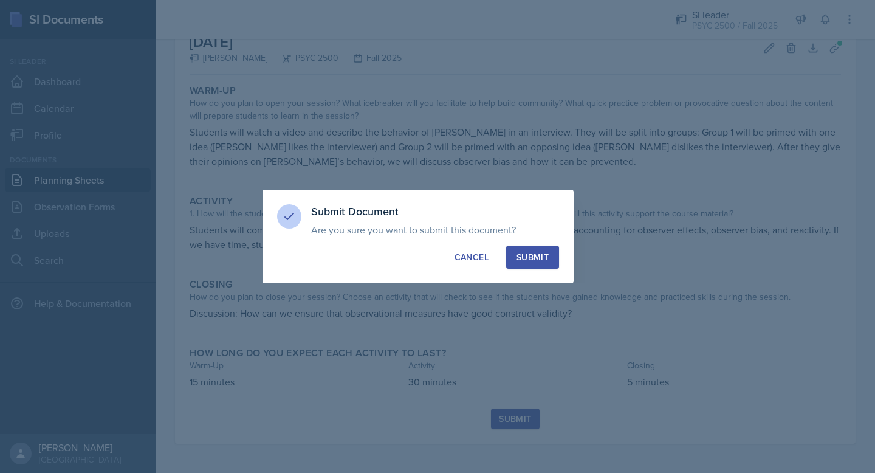
click at [537, 255] on div "Submit" at bounding box center [533, 257] width 32 height 12
